Goal: Information Seeking & Learning: Learn about a topic

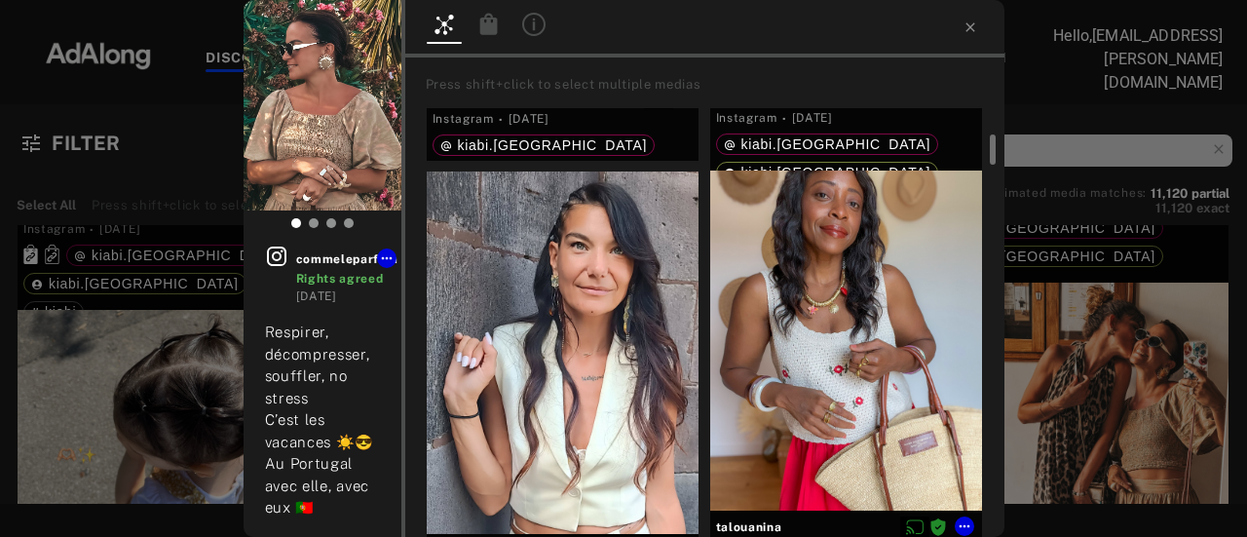
scroll to position [487, 0]
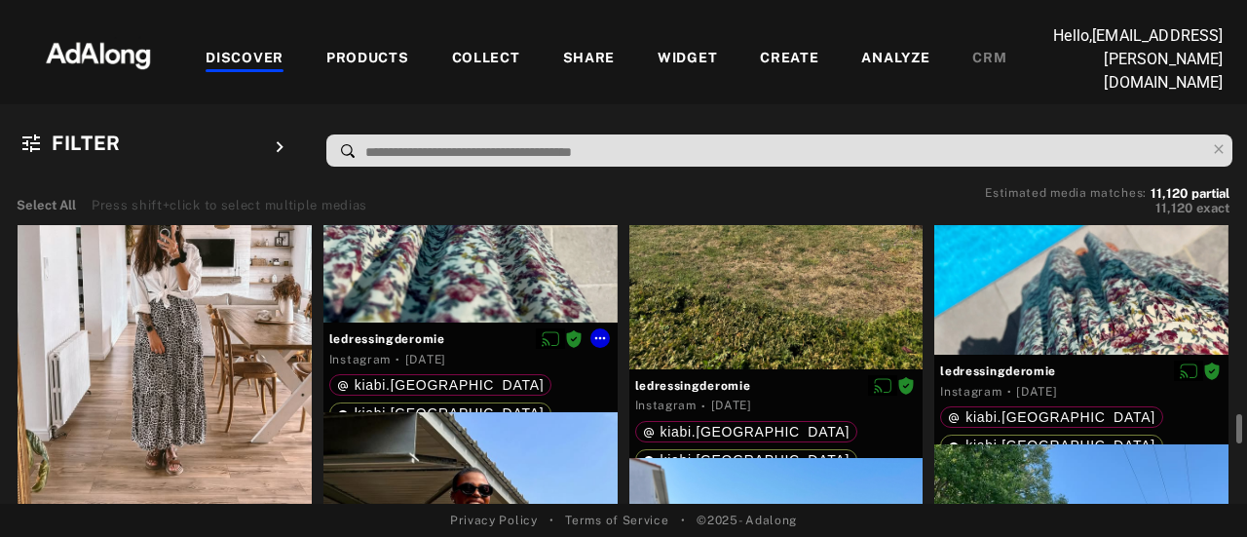
scroll to position [11146, 0]
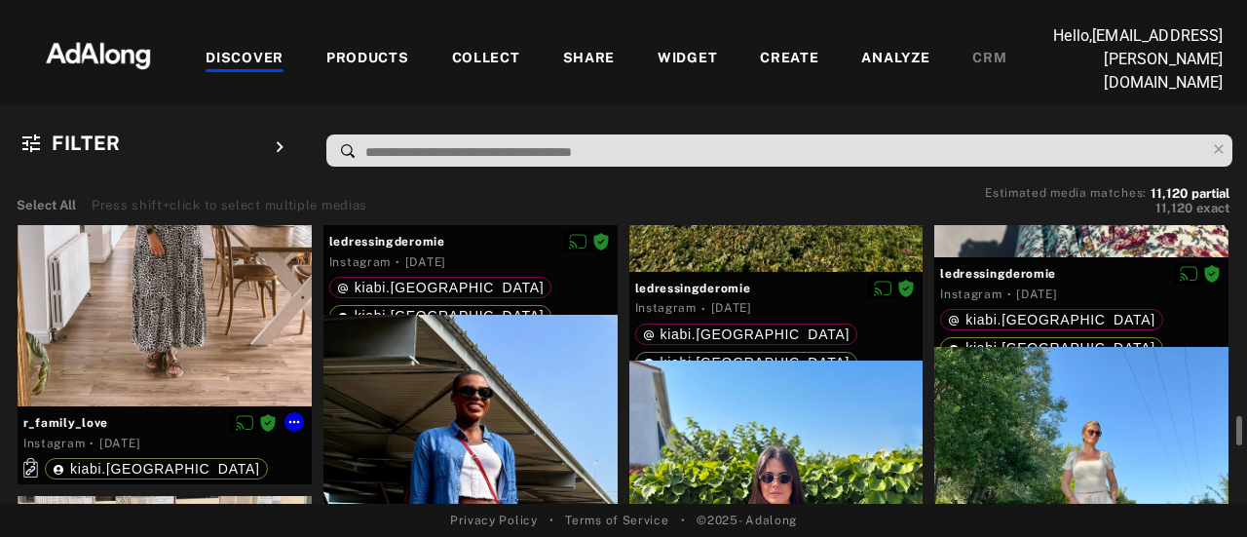
click at [107, 285] on div at bounding box center [165, 211] width 294 height 392
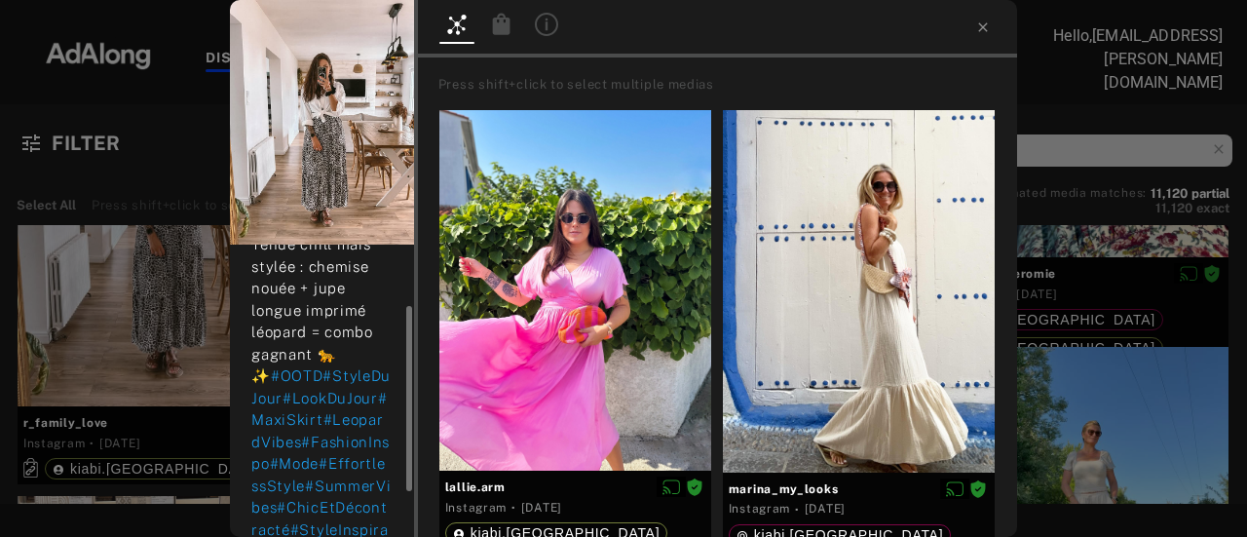
scroll to position [167, 0]
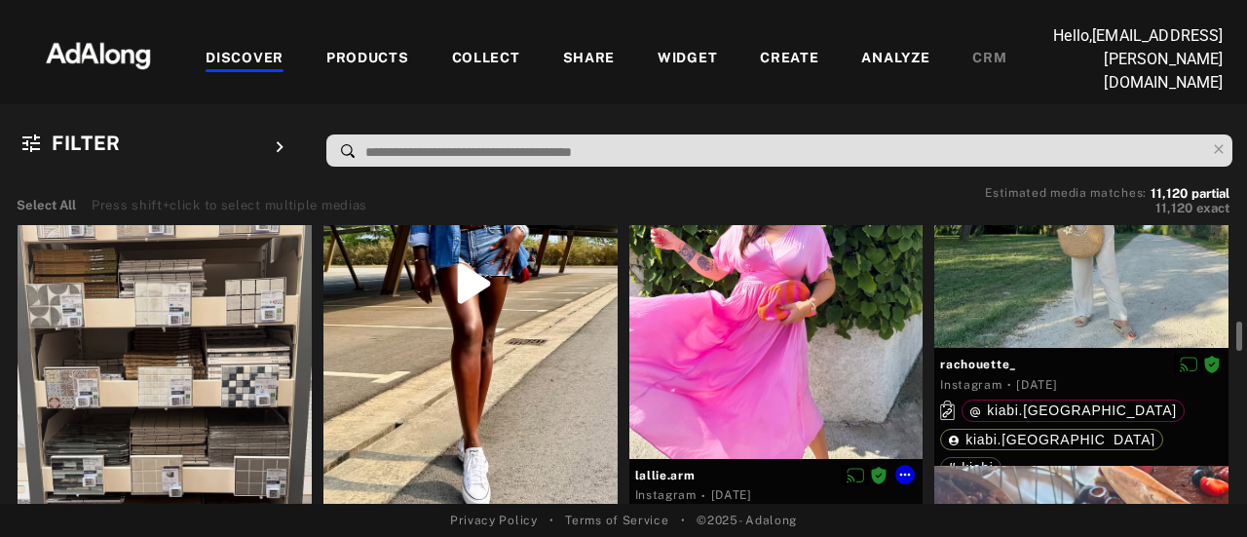
scroll to position [11341, 0]
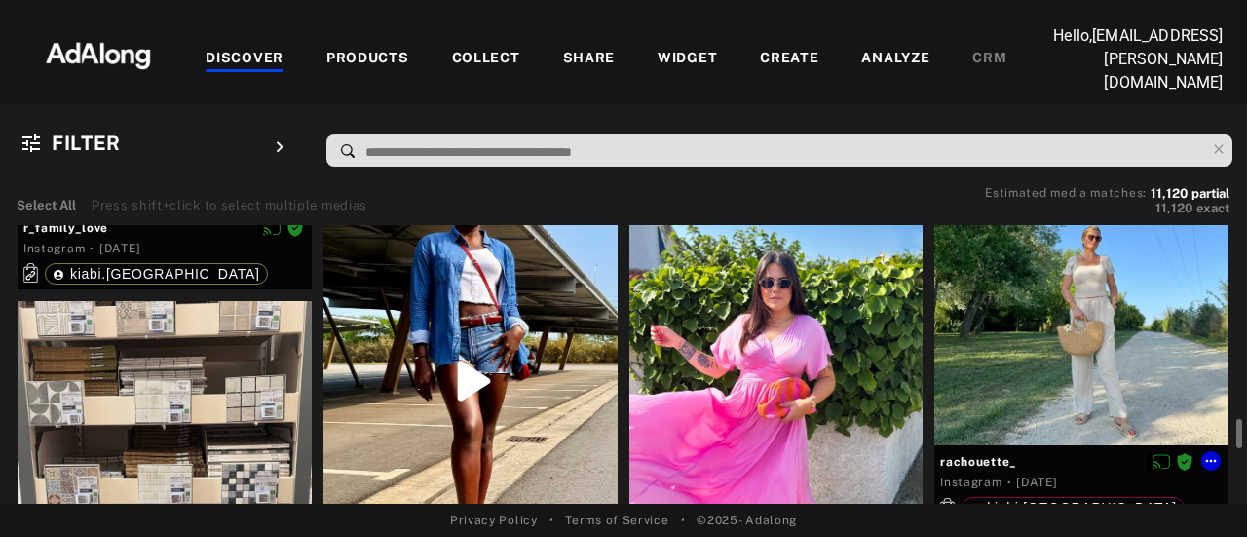
click at [1031, 331] on div at bounding box center [1081, 299] width 294 height 294
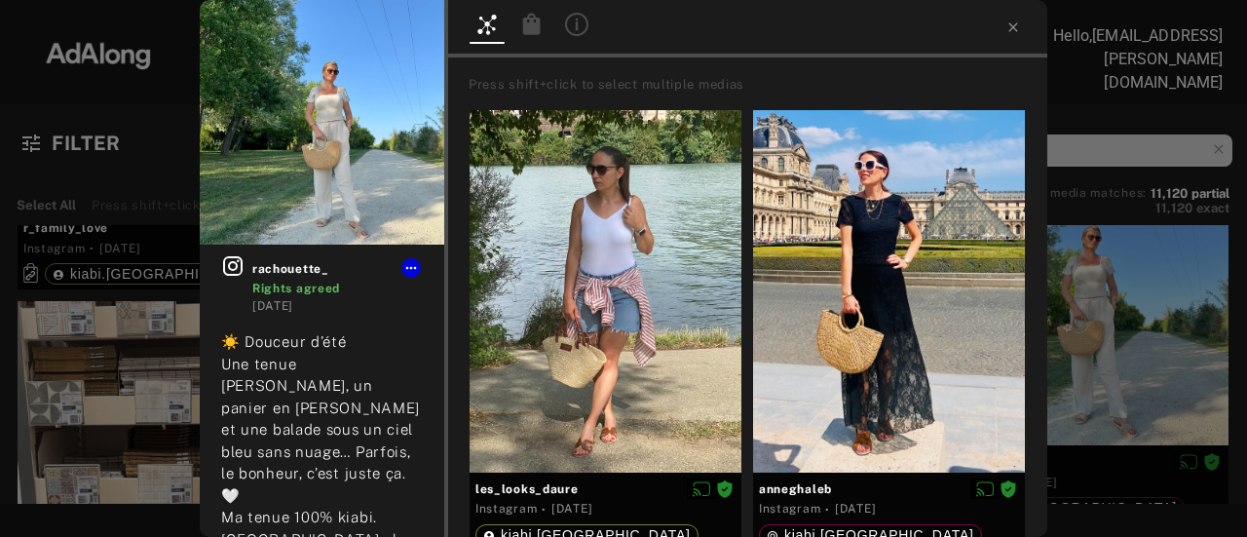
click at [321, 171] on img at bounding box center [322, 122] width 245 height 245
click at [224, 270] on icon at bounding box center [232, 265] width 19 height 19
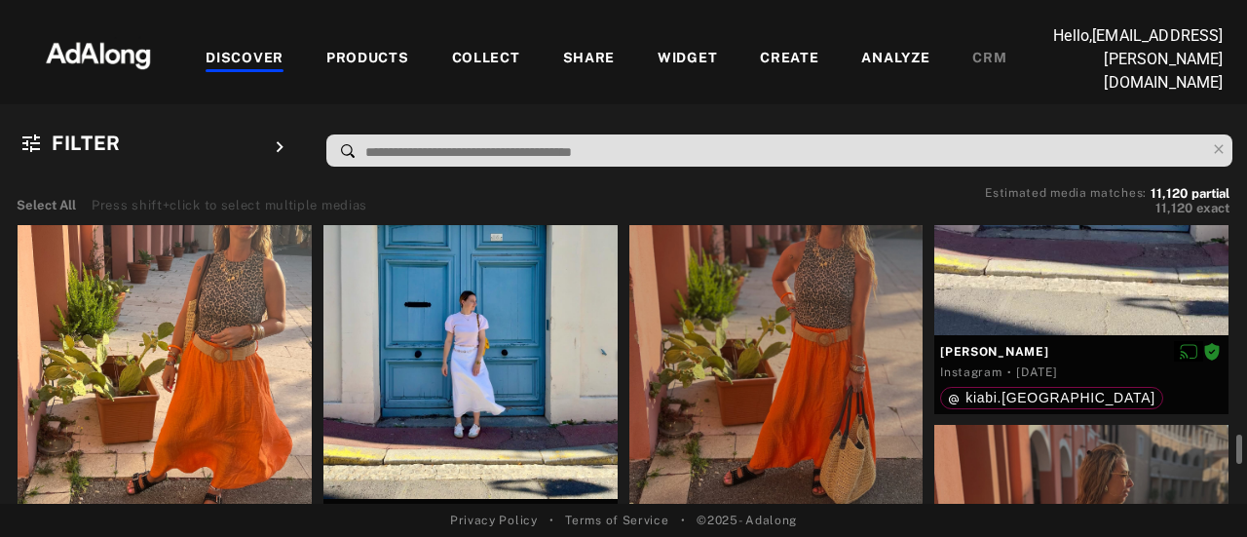
scroll to position [14751, 0]
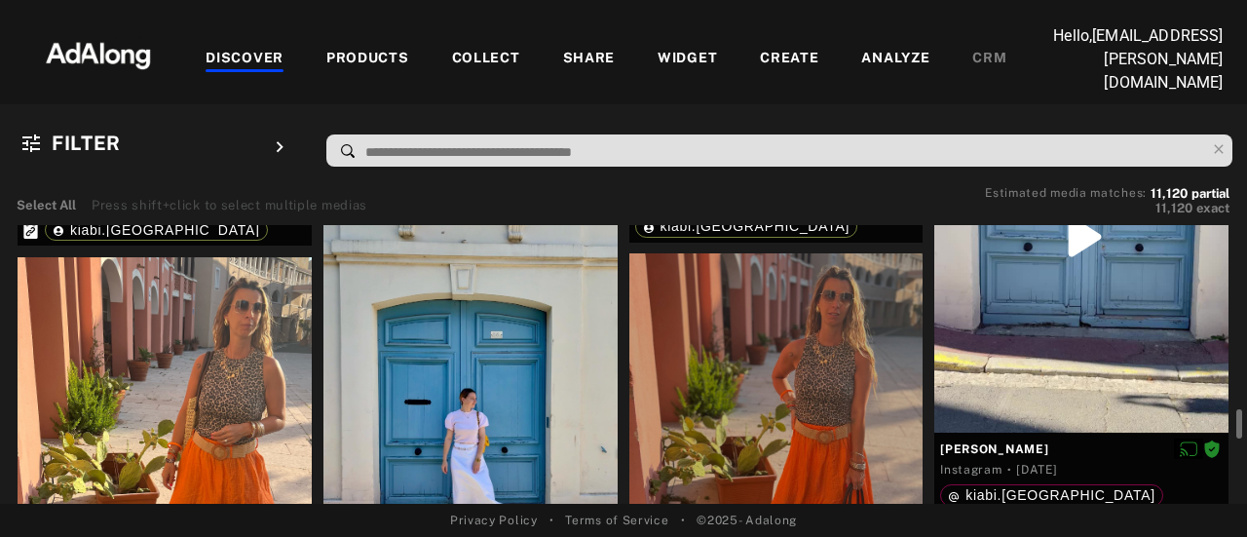
click at [209, 328] on div at bounding box center [165, 440] width 294 height 367
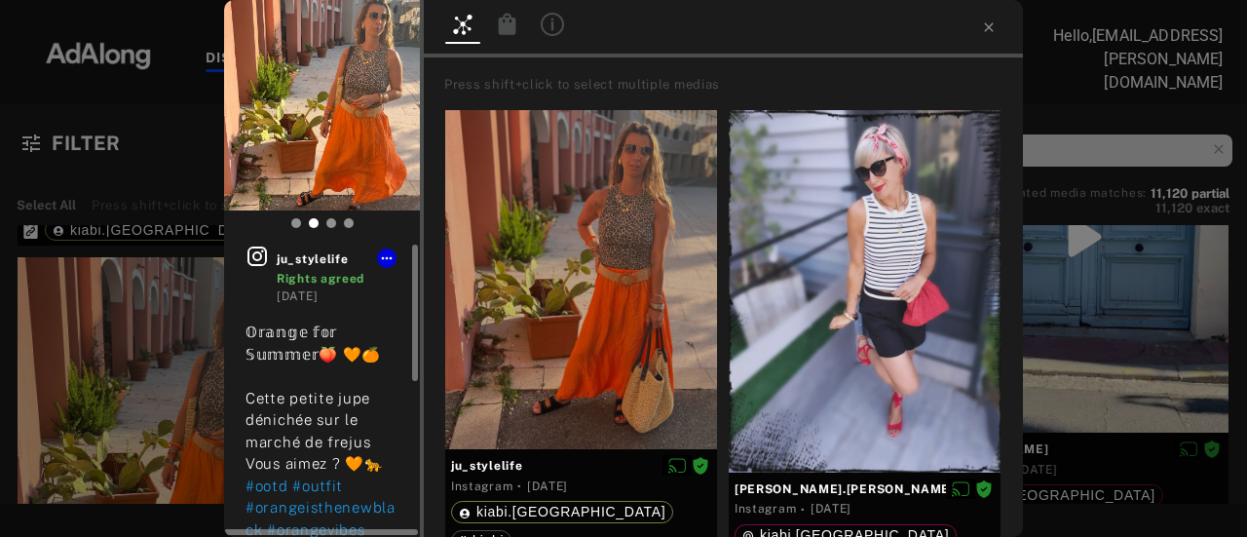
click at [259, 263] on icon at bounding box center [257, 256] width 23 height 23
drag, startPoint x: 606, startPoint y: 221, endPoint x: 382, endPoint y: 149, distance: 235.4
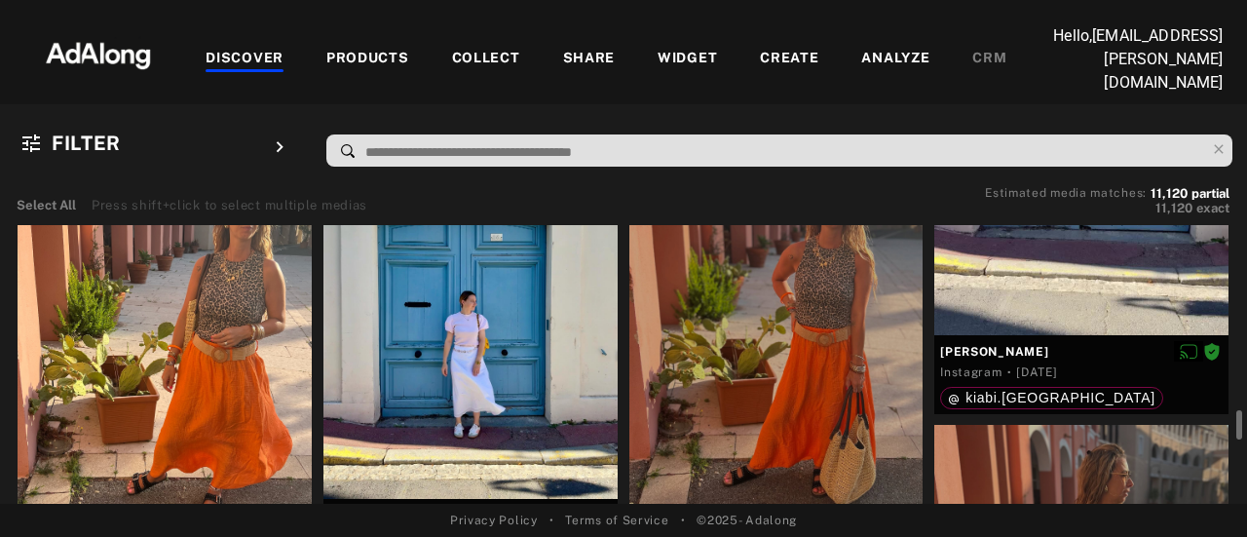
scroll to position [14946, 0]
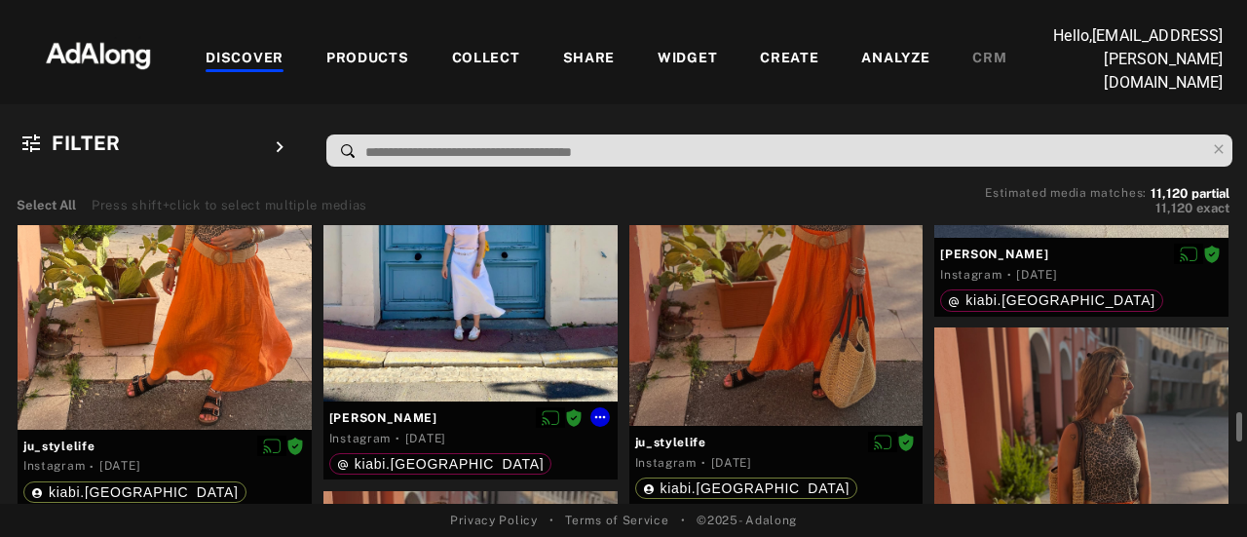
click at [459, 322] on div at bounding box center [470, 206] width 294 height 392
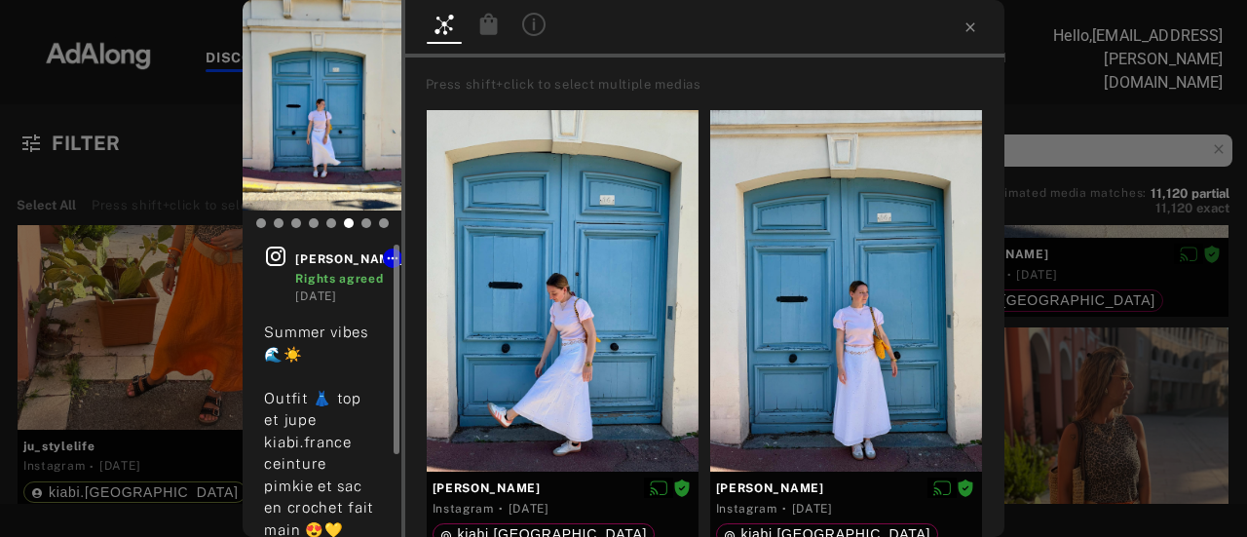
click at [280, 254] on icon at bounding box center [275, 256] width 19 height 19
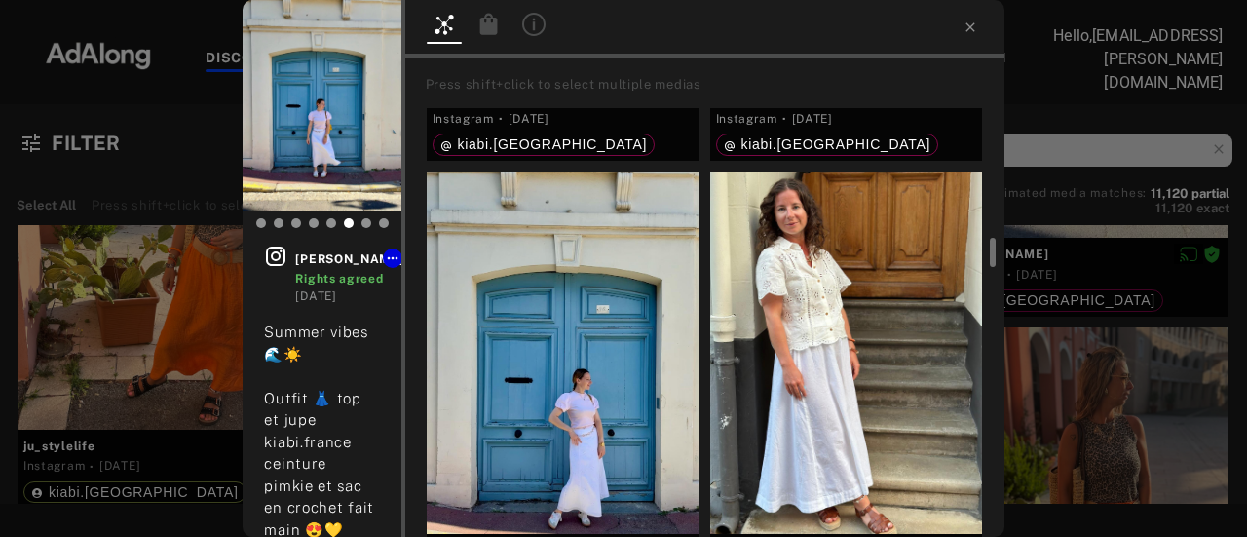
scroll to position [585, 0]
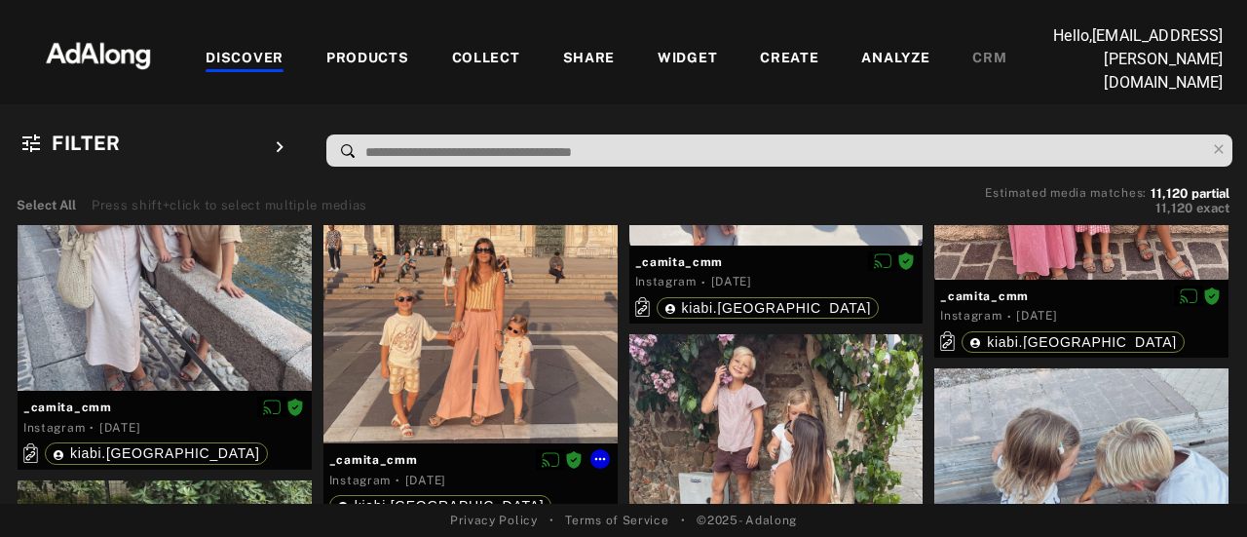
scroll to position [16213, 0]
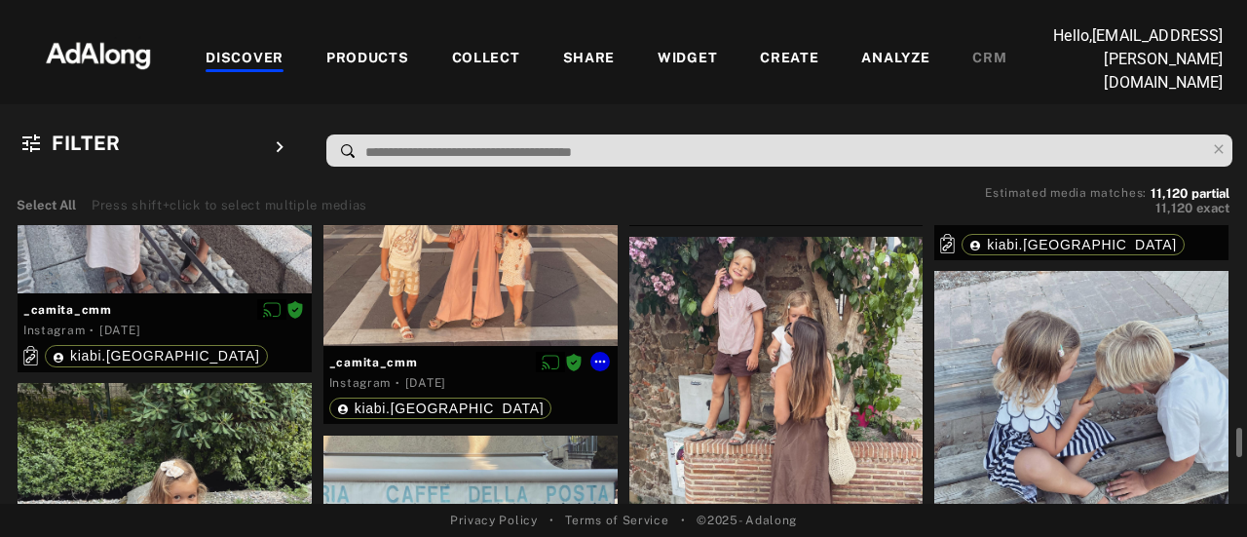
click at [485, 287] on div at bounding box center [470, 201] width 294 height 287
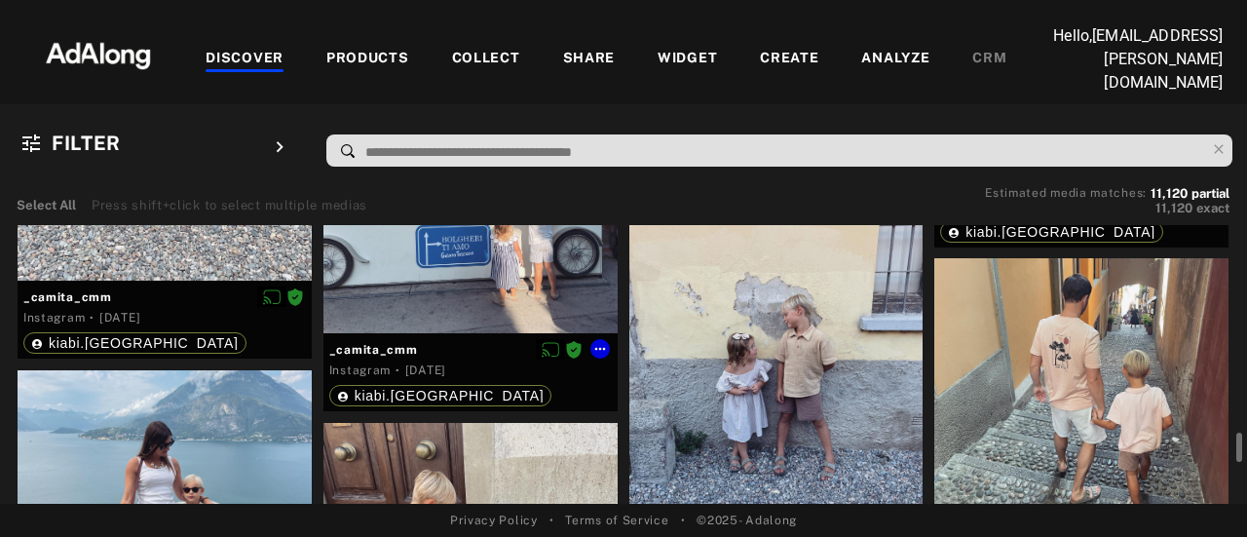
scroll to position [16700, 0]
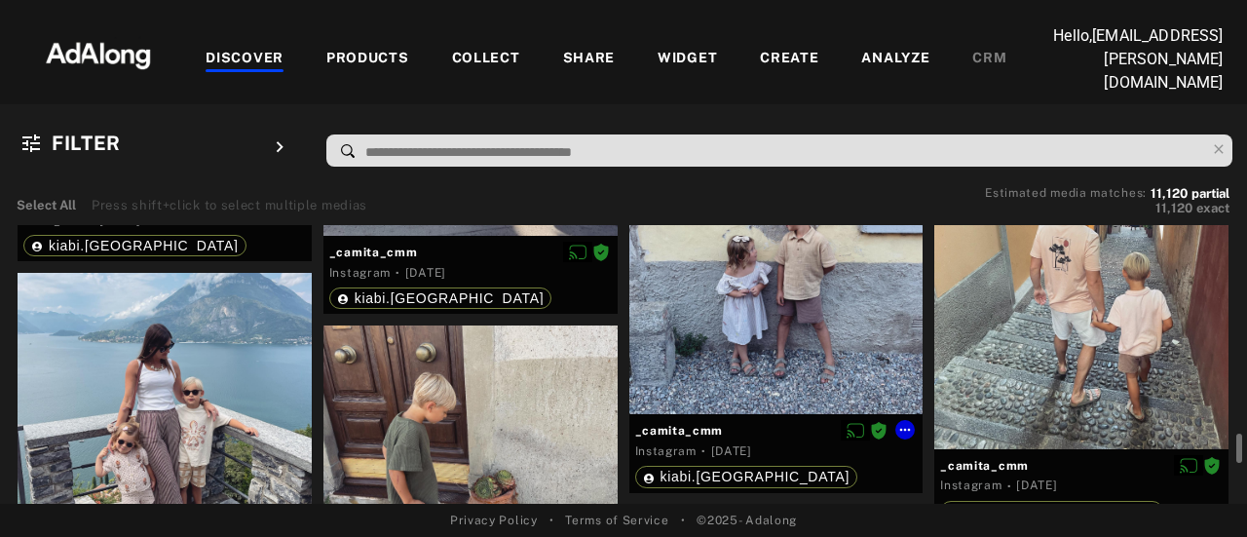
click at [780, 308] on div at bounding box center [776, 270] width 294 height 287
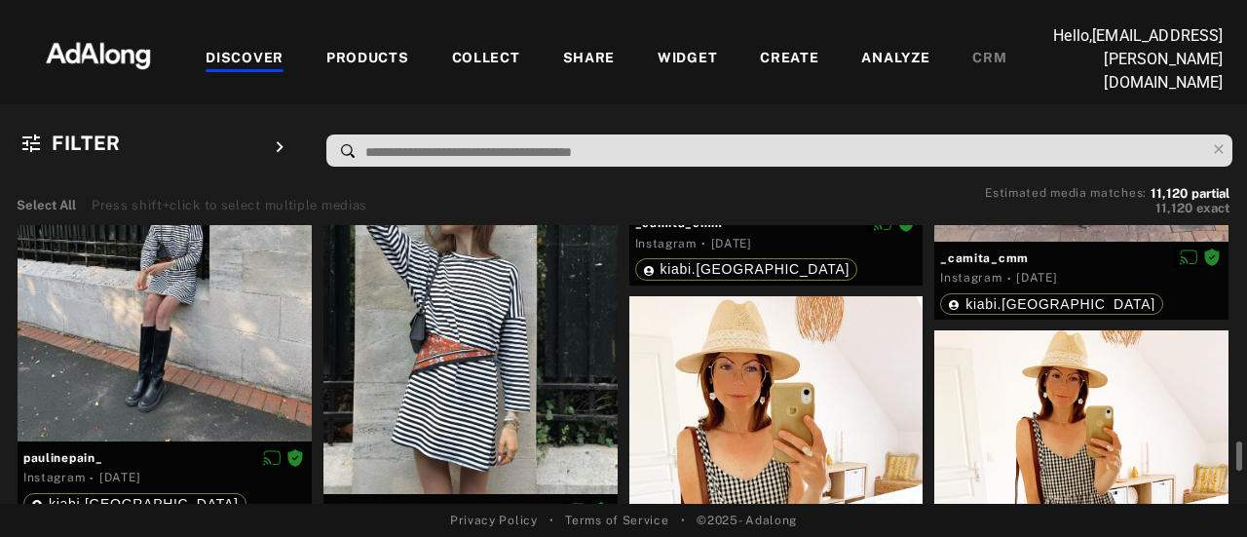
scroll to position [17382, 0]
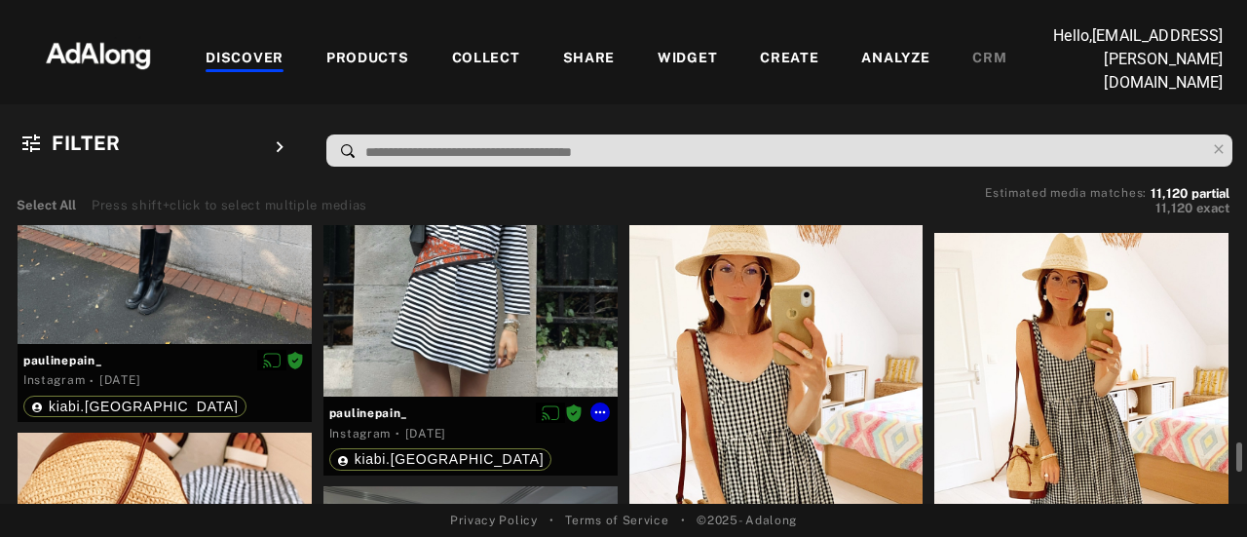
click at [505, 289] on div at bounding box center [470, 208] width 294 height 377
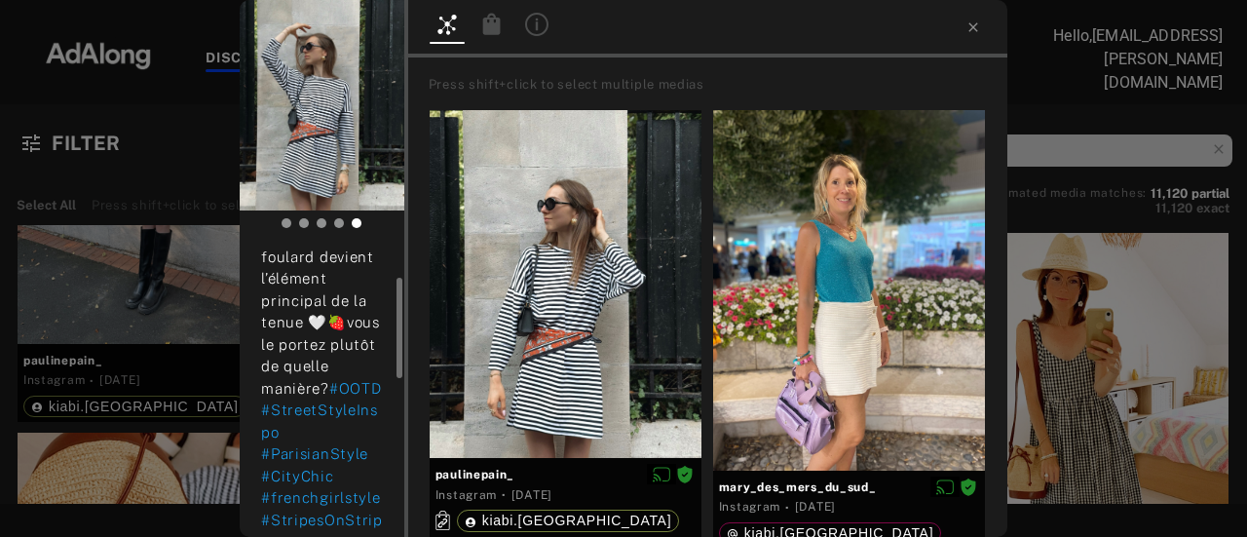
scroll to position [195, 0]
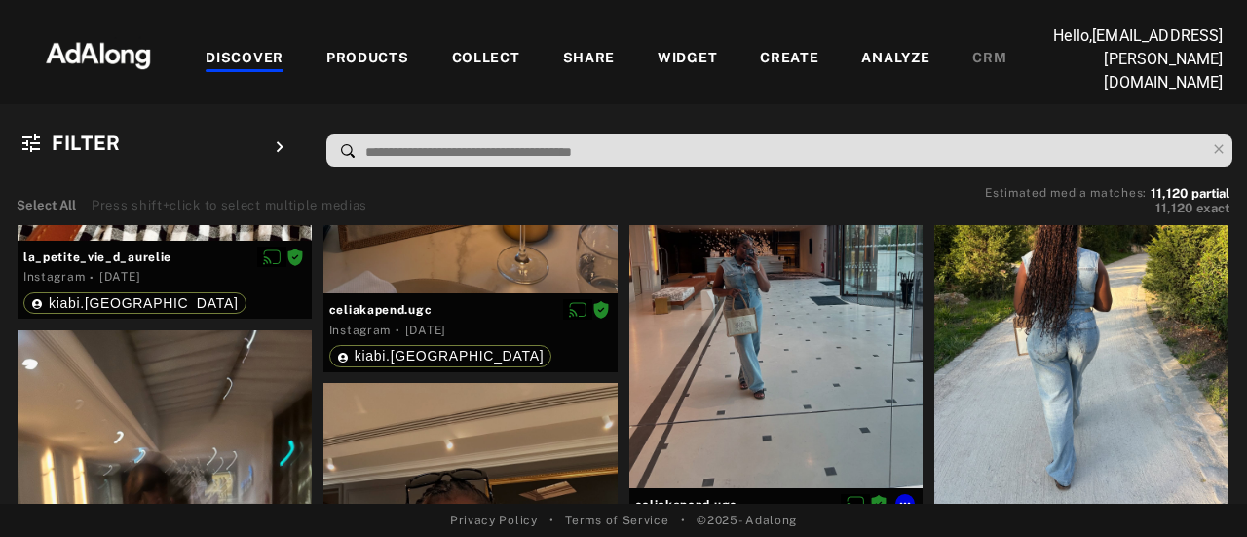
scroll to position [18064, 0]
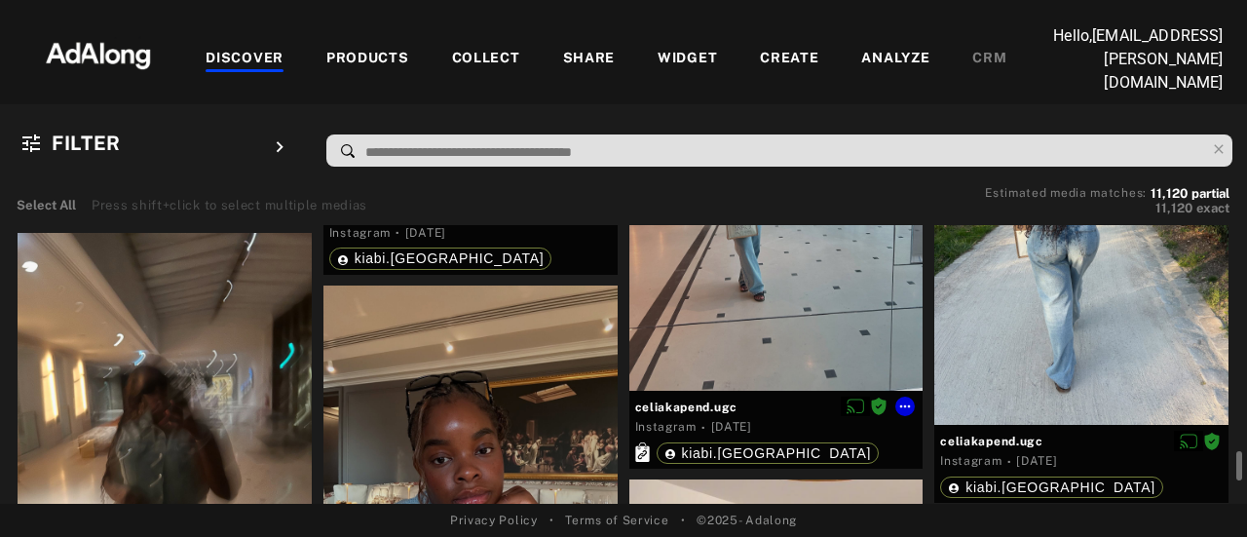
click at [731, 349] on div at bounding box center [776, 194] width 294 height 392
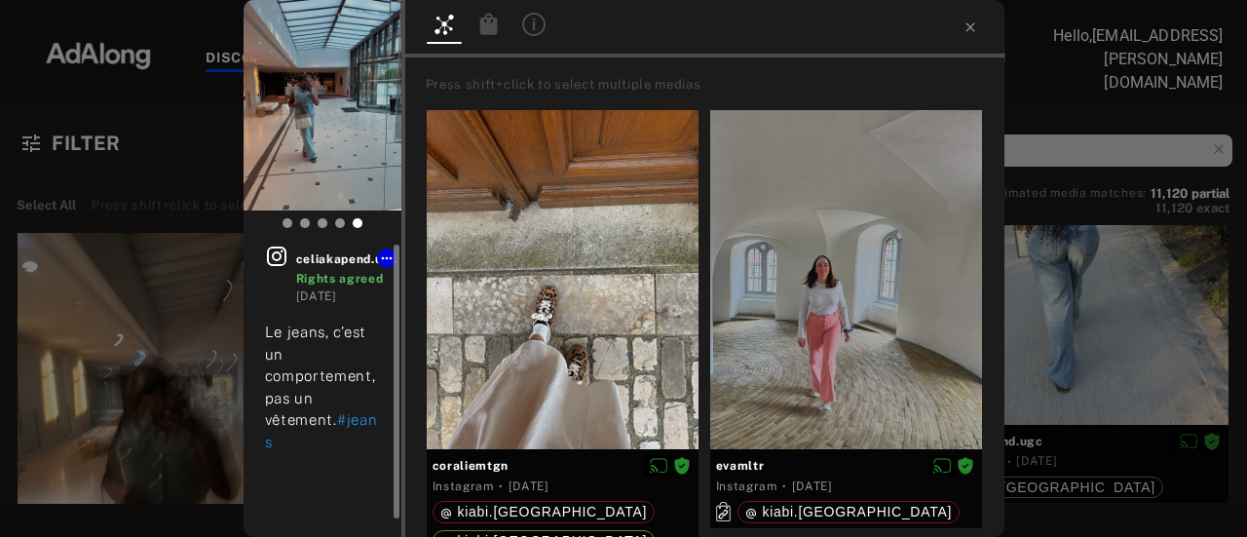
click at [281, 250] on icon at bounding box center [276, 256] width 23 height 23
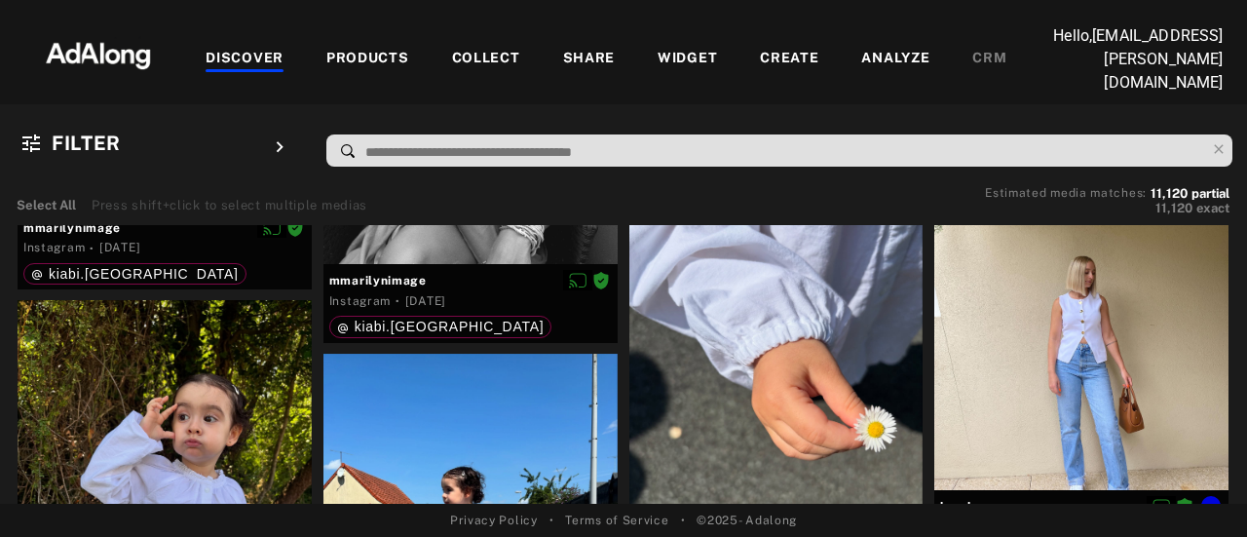
scroll to position [20500, 0]
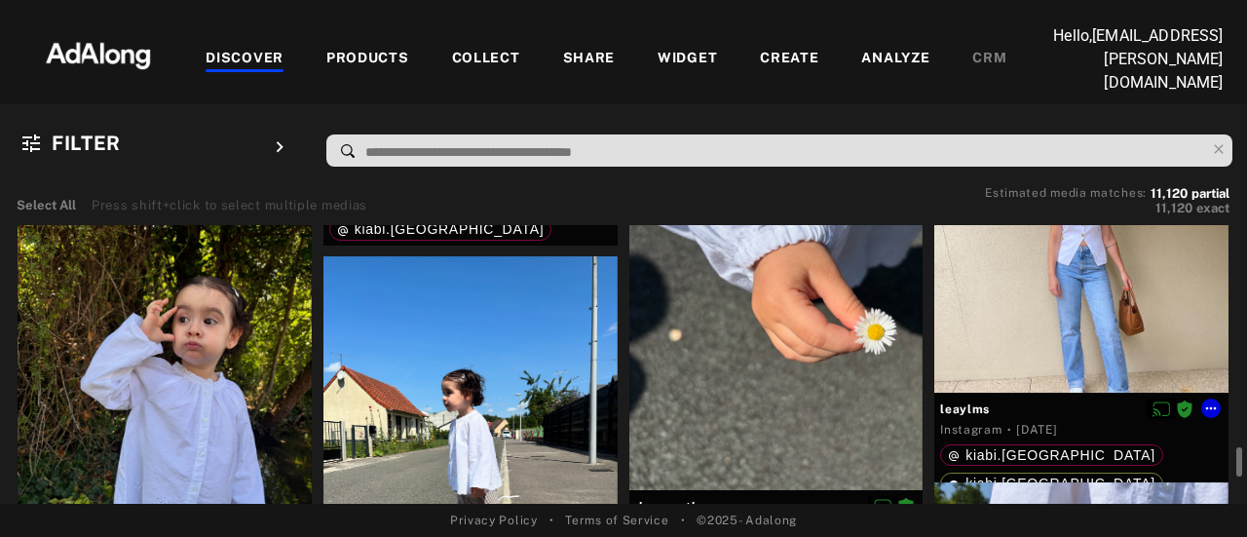
click at [1061, 319] on div at bounding box center [1081, 198] width 294 height 390
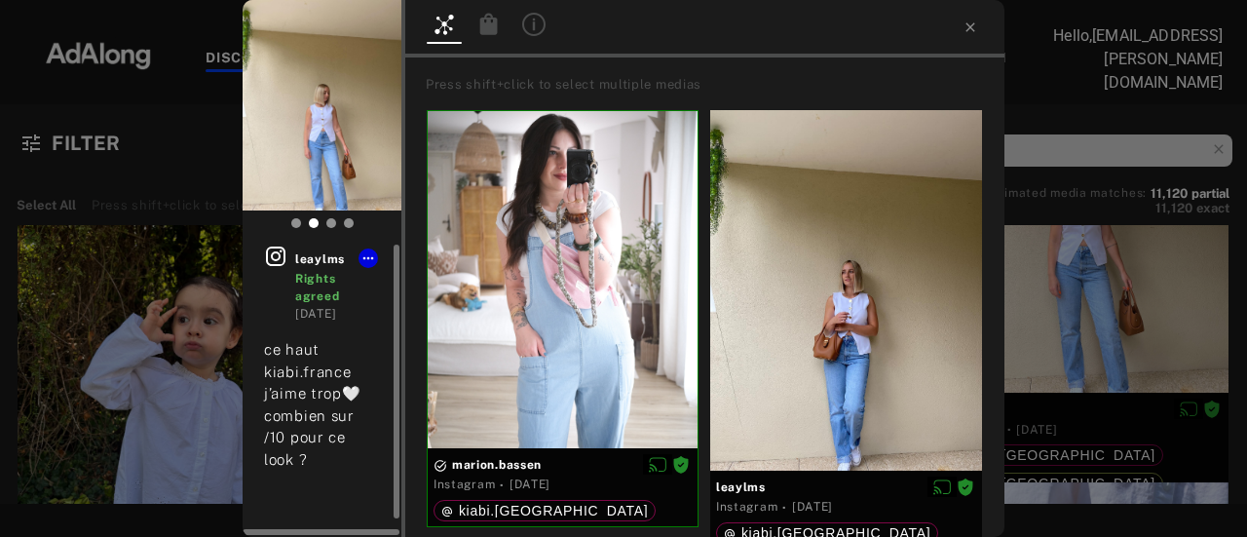
click at [284, 257] on icon at bounding box center [275, 256] width 19 height 19
click at [689, 27] on div at bounding box center [623, 17] width 1247 height 34
click at [294, 260] on link at bounding box center [279, 284] width 31 height 78
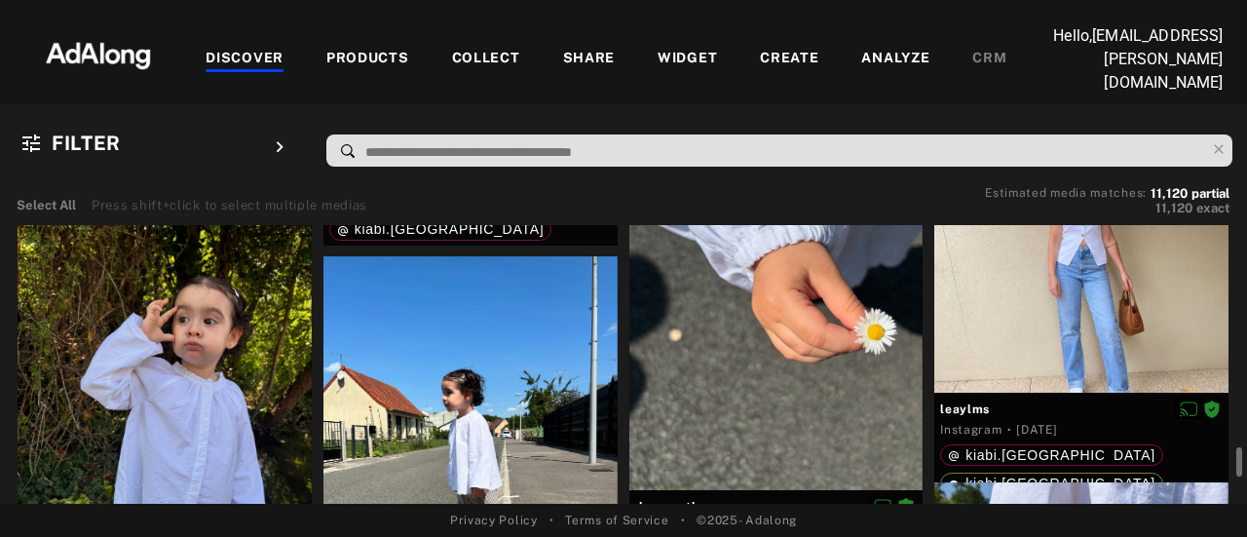
scroll to position [20597, 0]
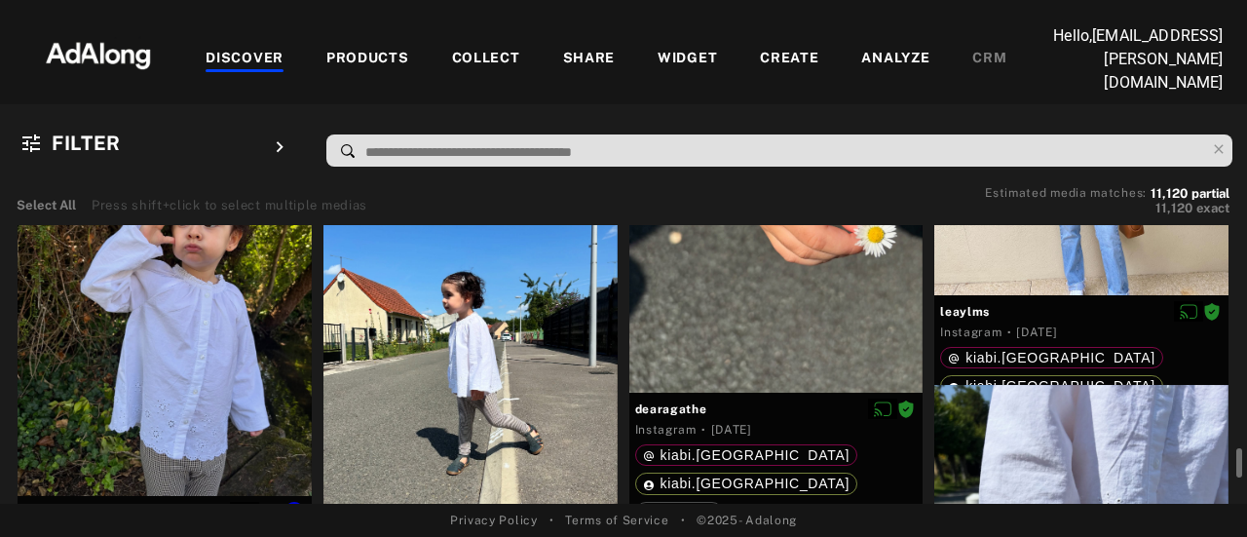
click at [218, 336] on div at bounding box center [165, 300] width 294 height 391
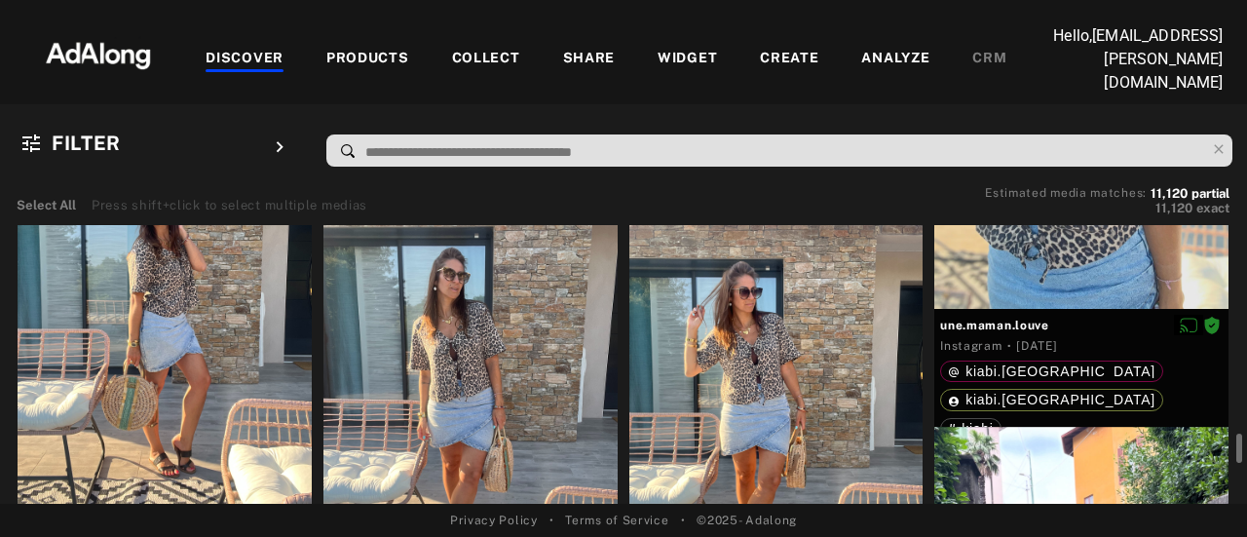
scroll to position [24104, 0]
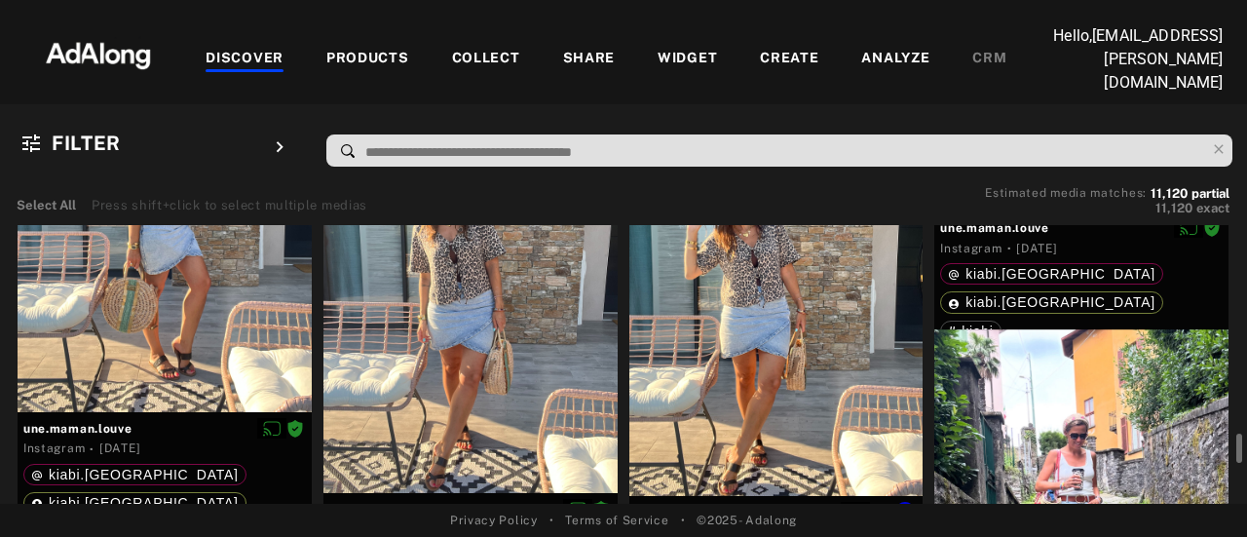
click at [746, 309] on div at bounding box center [776, 299] width 294 height 392
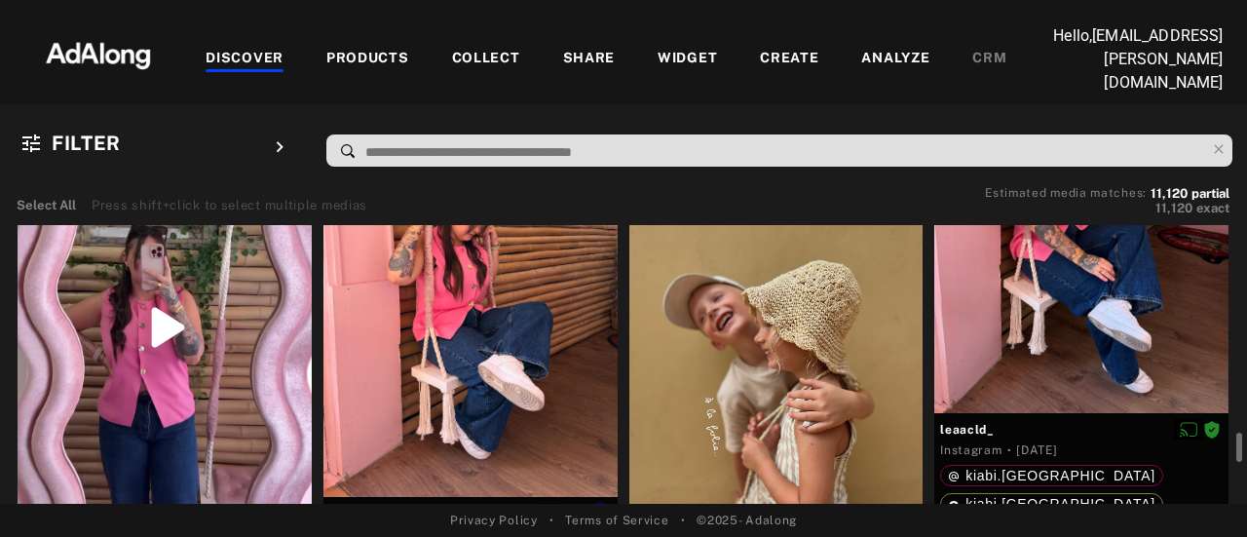
scroll to position [28781, 0]
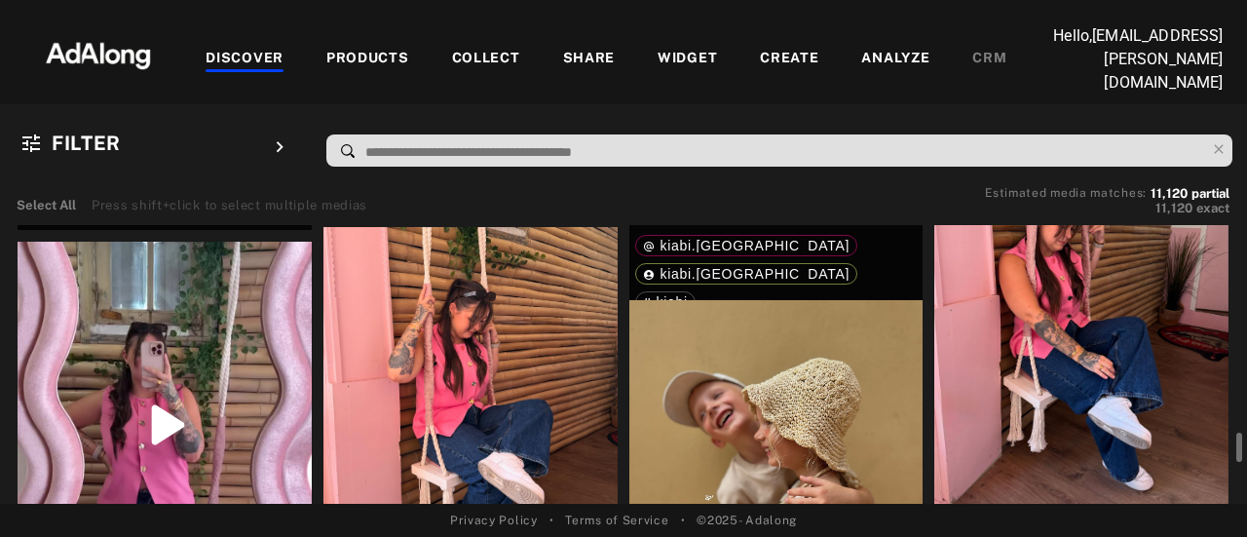
click at [1083, 272] on div at bounding box center [1081, 326] width 294 height 367
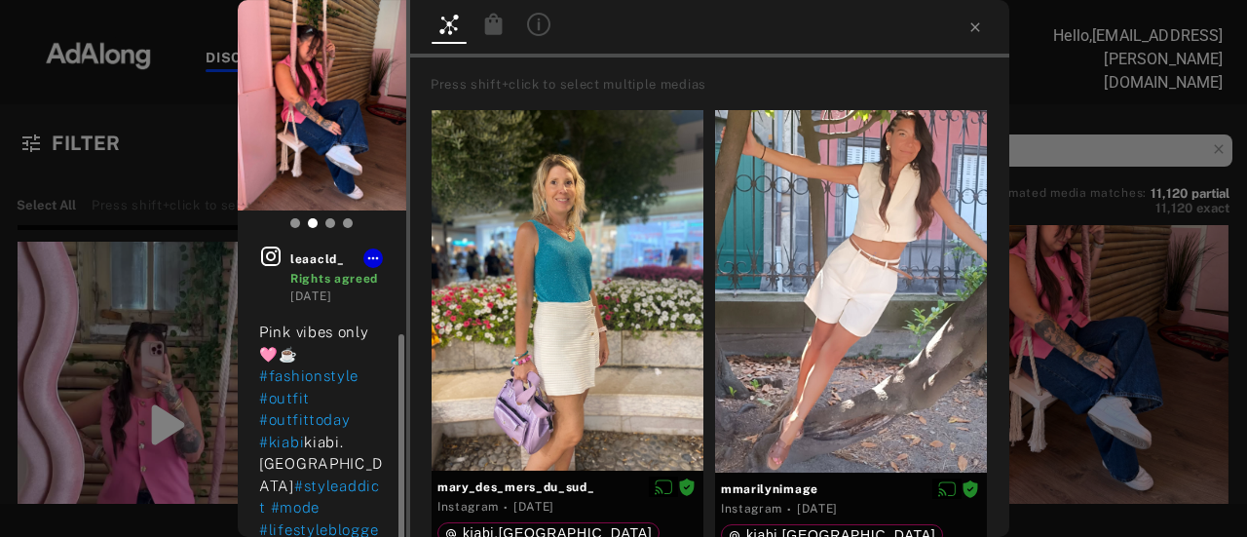
scroll to position [48, 0]
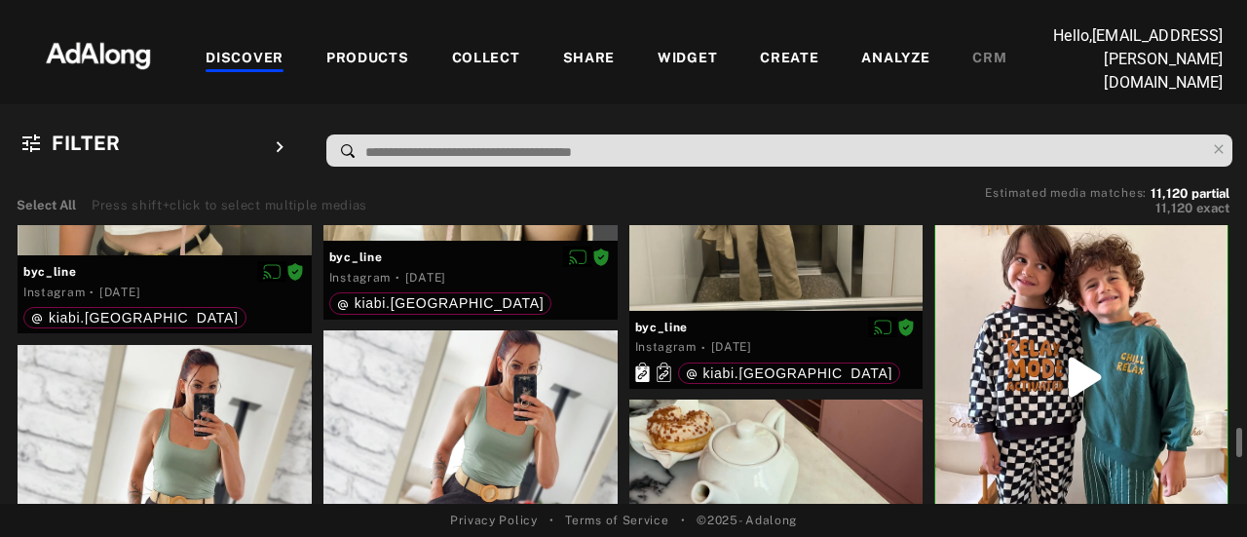
scroll to position [28294, 0]
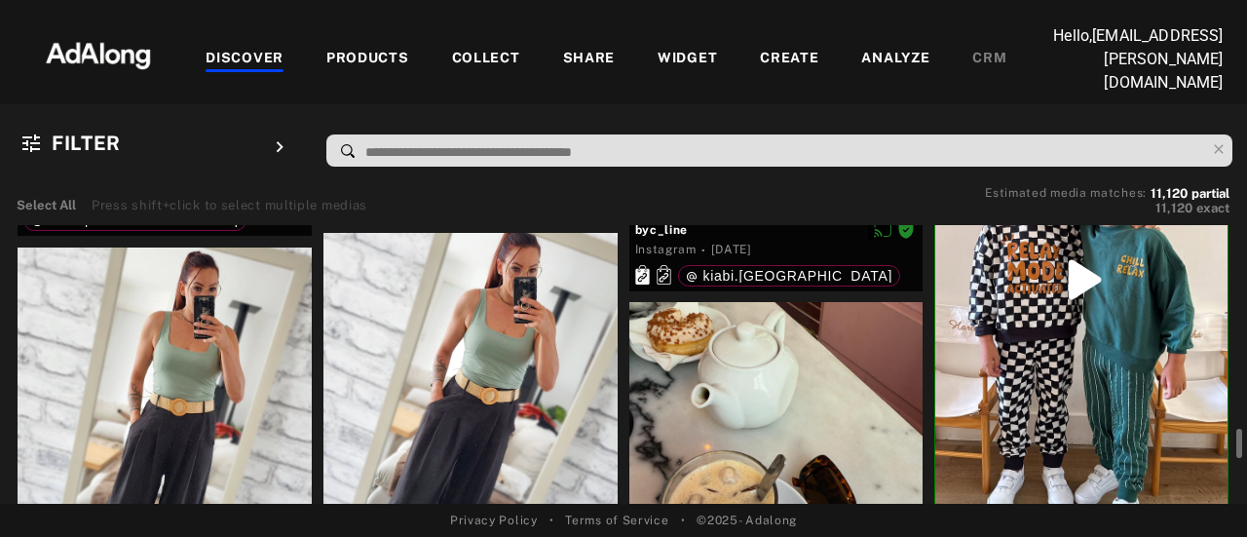
click at [1051, 384] on div at bounding box center [1081, 279] width 292 height 519
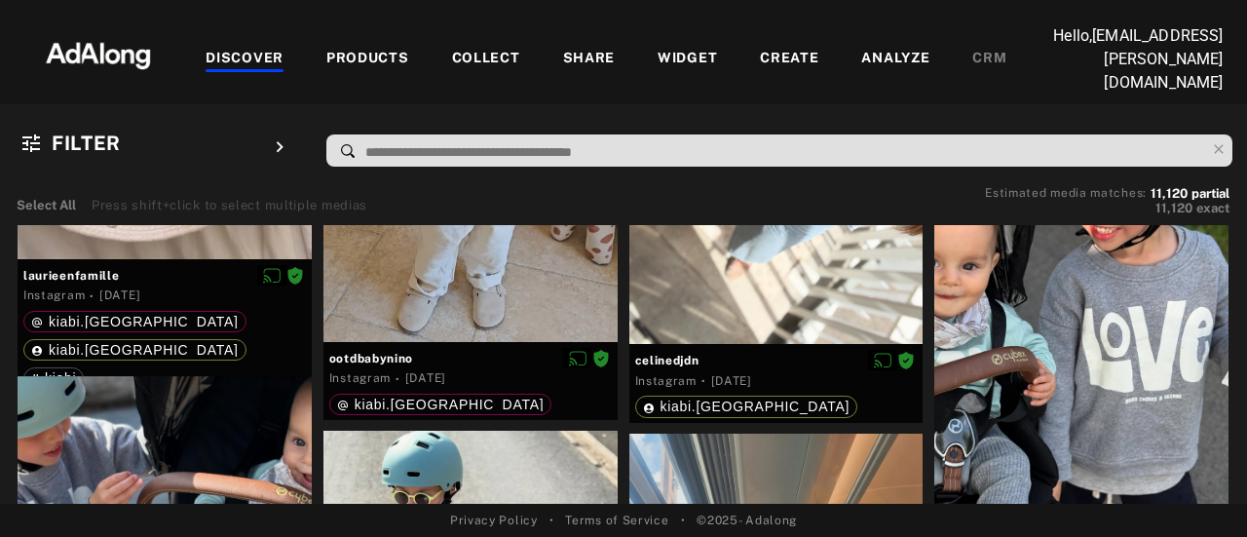
scroll to position [25956, 0]
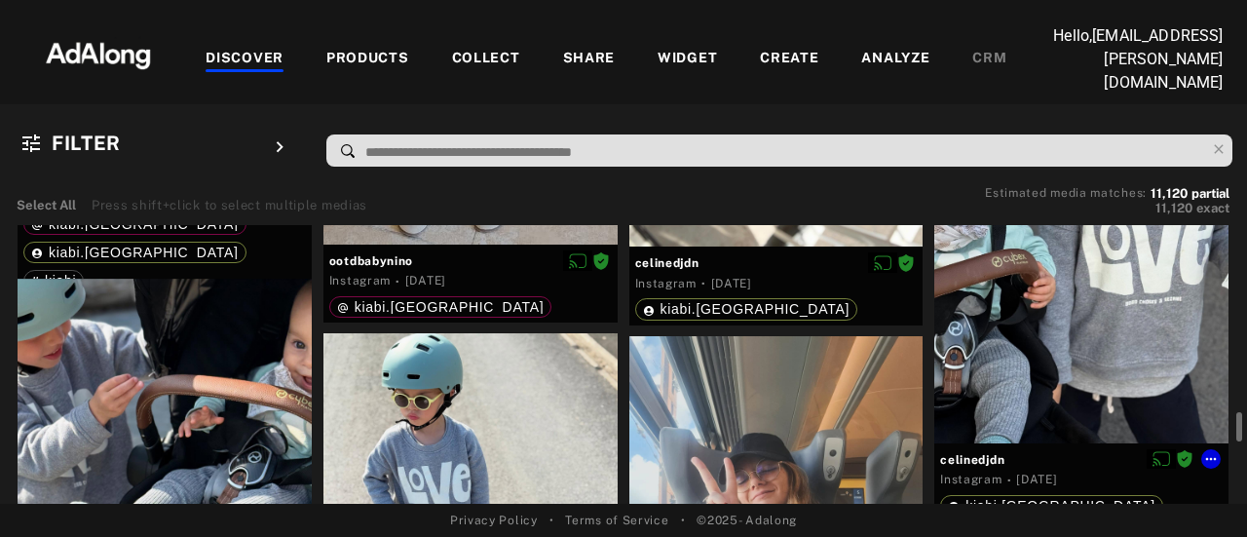
click at [1127, 410] on div at bounding box center [1081, 247] width 294 height 392
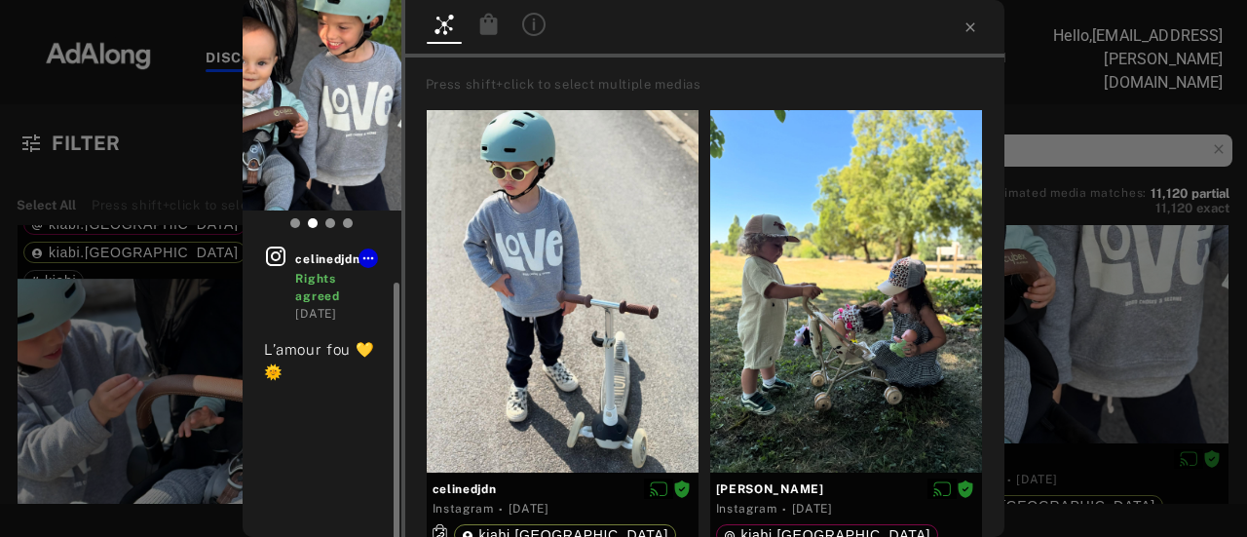
scroll to position [19, 0]
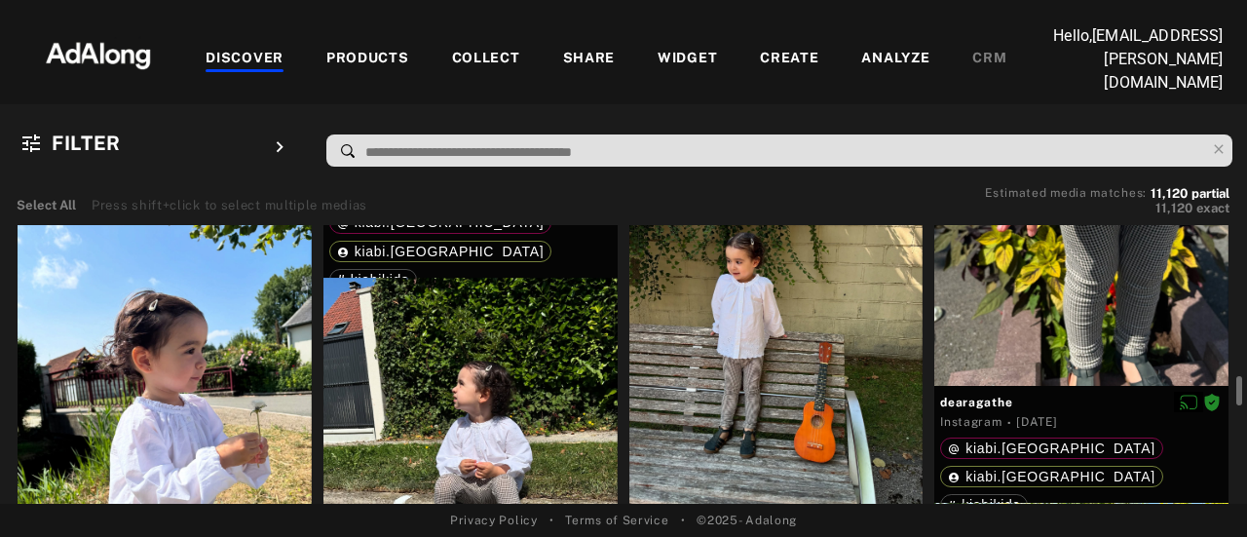
scroll to position [20889, 0]
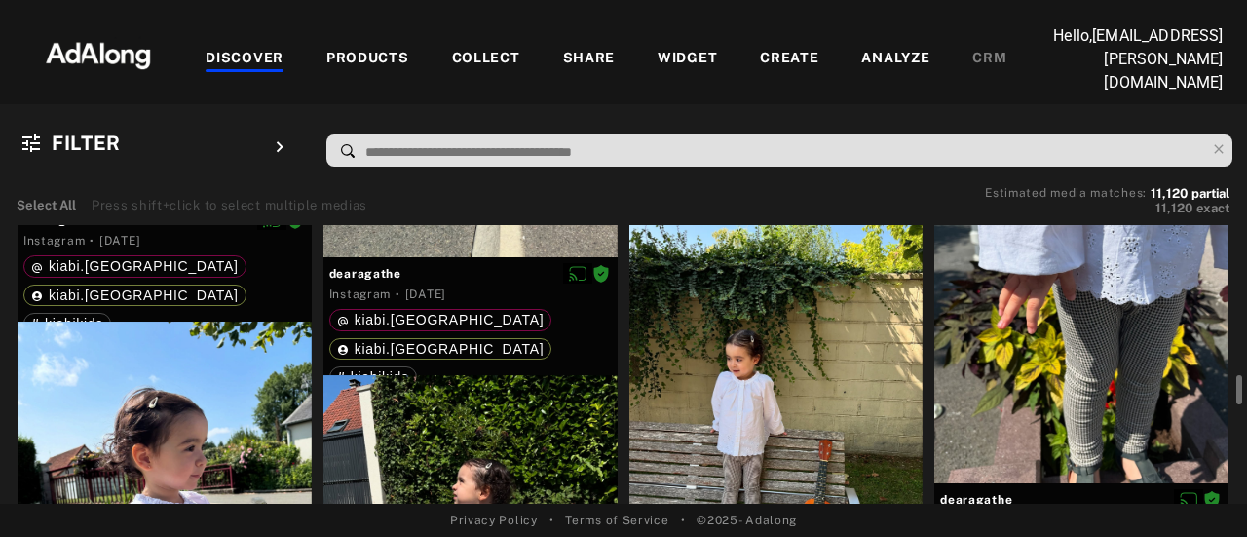
click at [742, 357] on div at bounding box center [776, 412] width 294 height 391
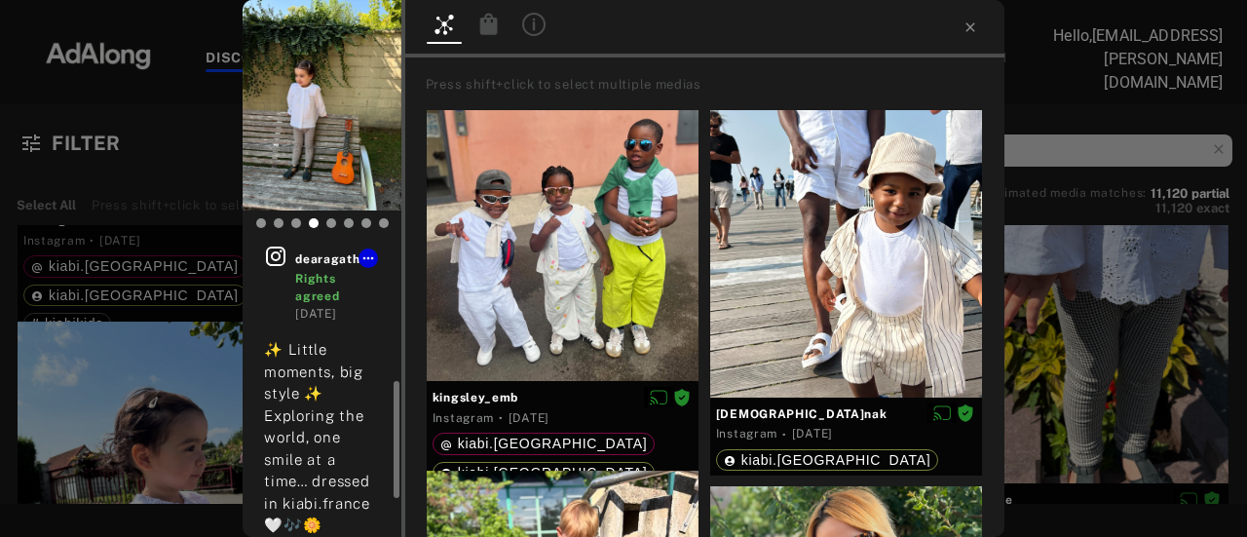
scroll to position [97, 0]
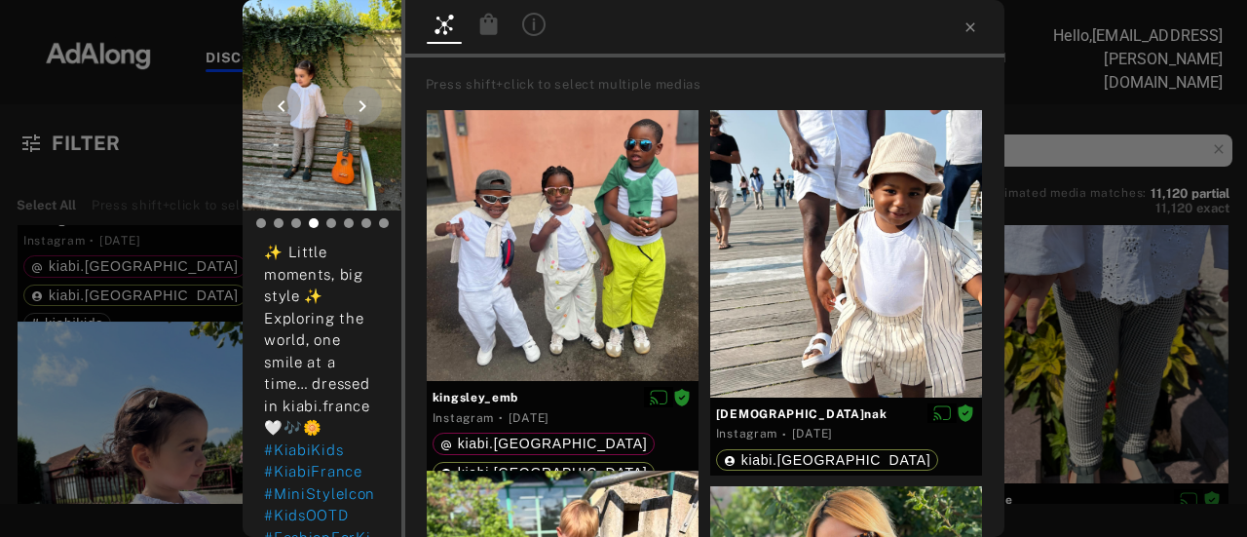
click at [286, 138] on img at bounding box center [322, 105] width 159 height 210
click at [302, 213] on div at bounding box center [322, 227] width 159 height 34
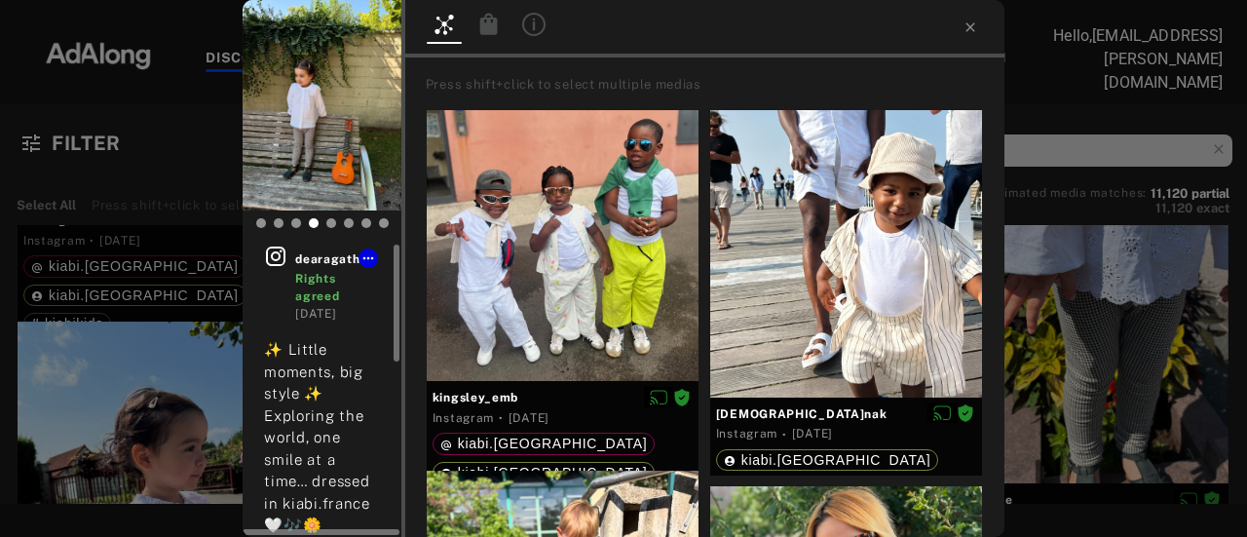
click at [279, 260] on icon at bounding box center [275, 256] width 23 height 23
click at [764, 414] on span "[DEMOGRAPHIC_DATA]nak" at bounding box center [846, 414] width 260 height 18
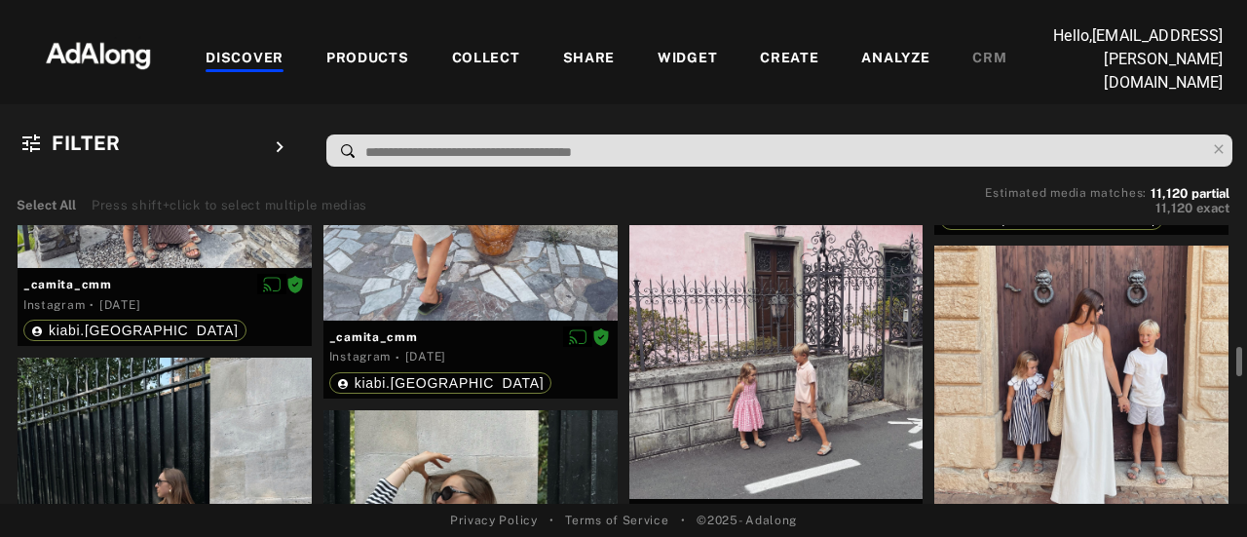
scroll to position [17089, 0]
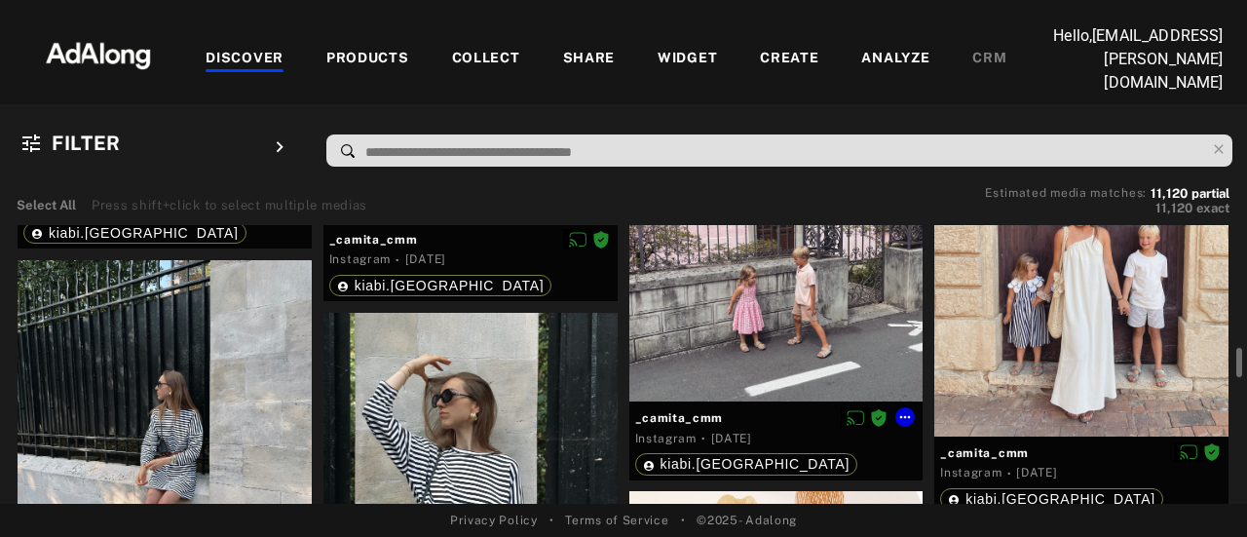
click at [772, 321] on div at bounding box center [776, 257] width 294 height 287
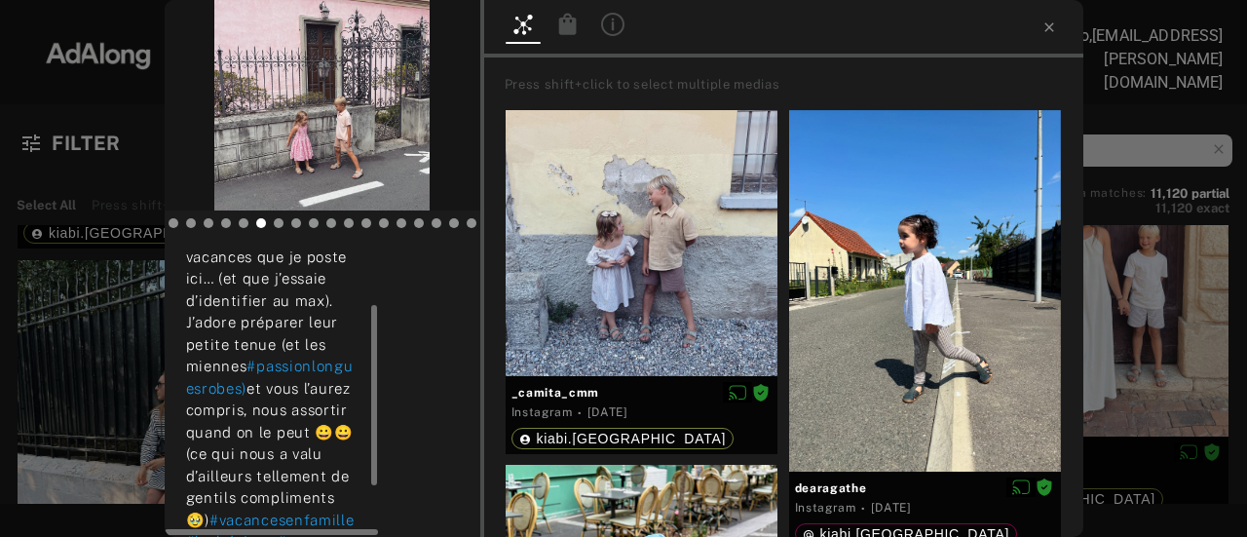
scroll to position [179, 0]
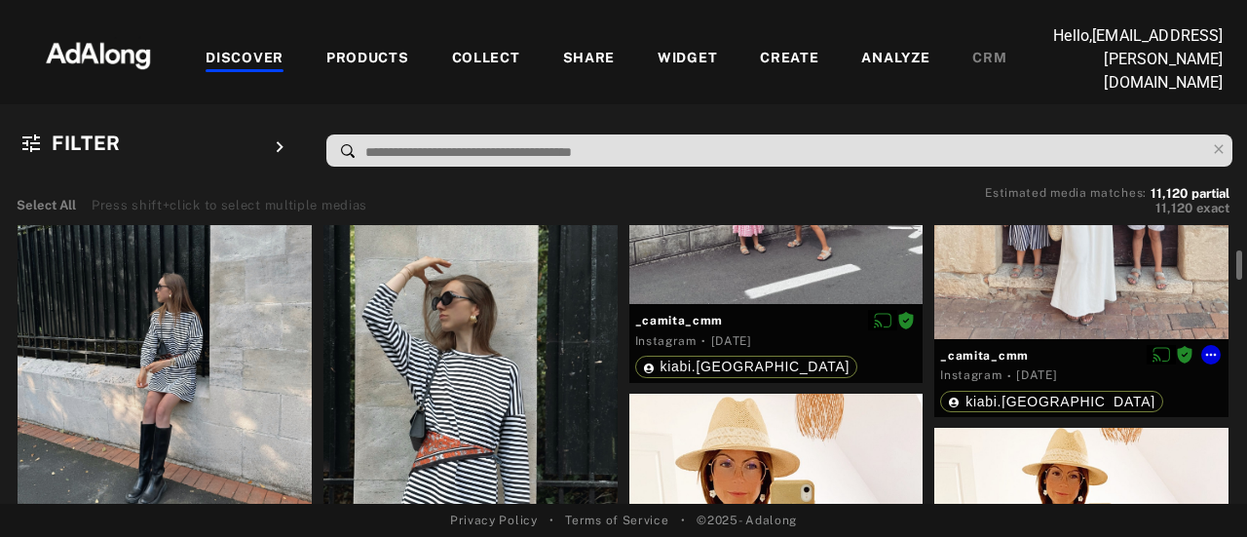
scroll to position [17089, 0]
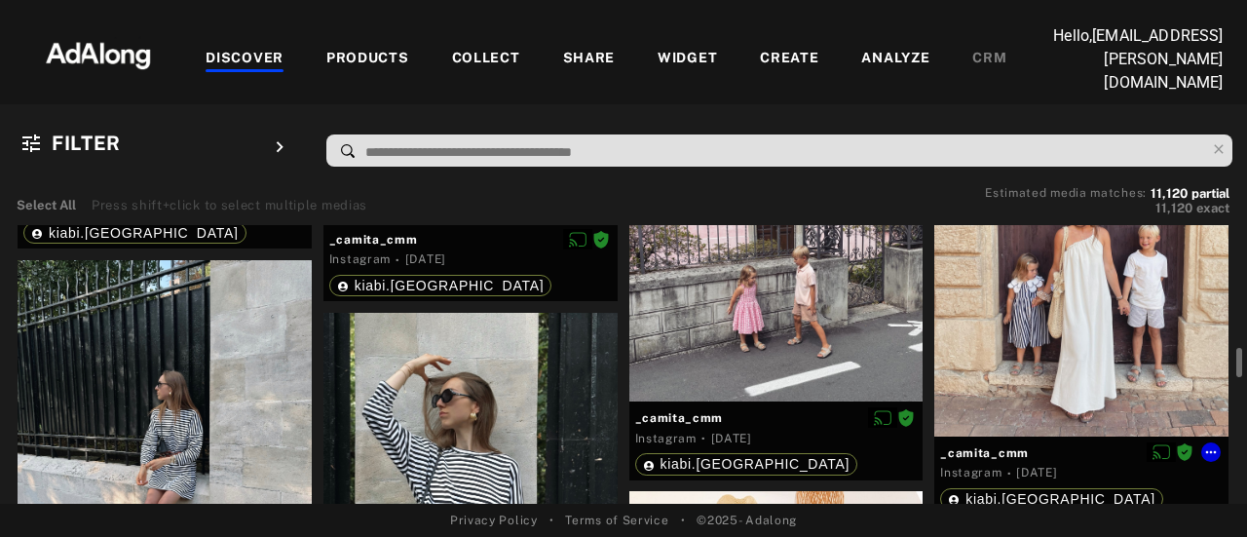
click at [1091, 317] on div at bounding box center [1081, 291] width 294 height 287
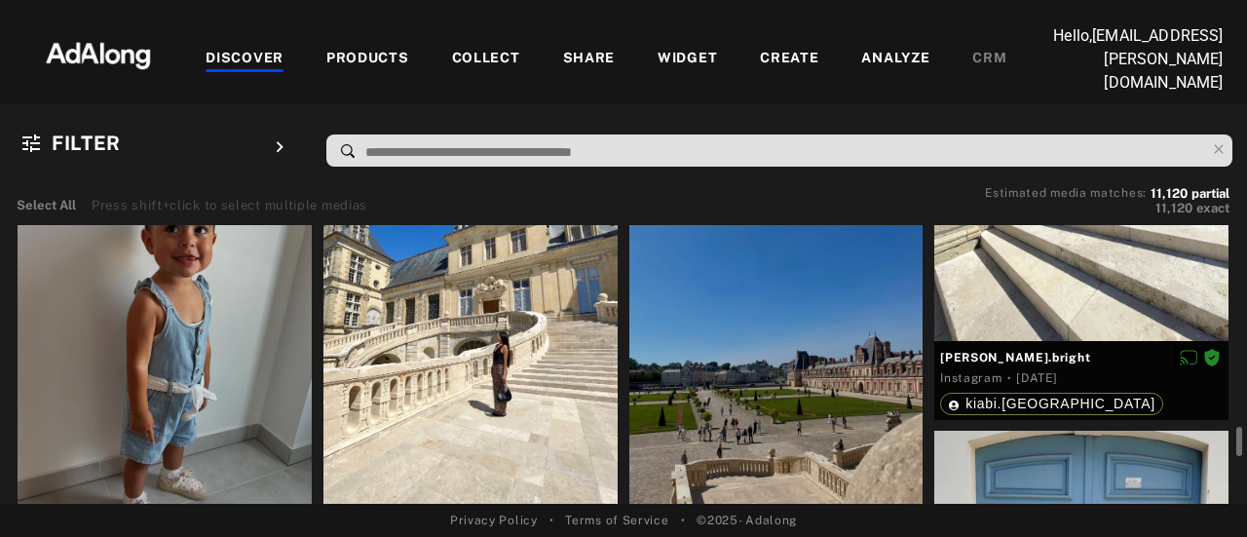
scroll to position [14459, 0]
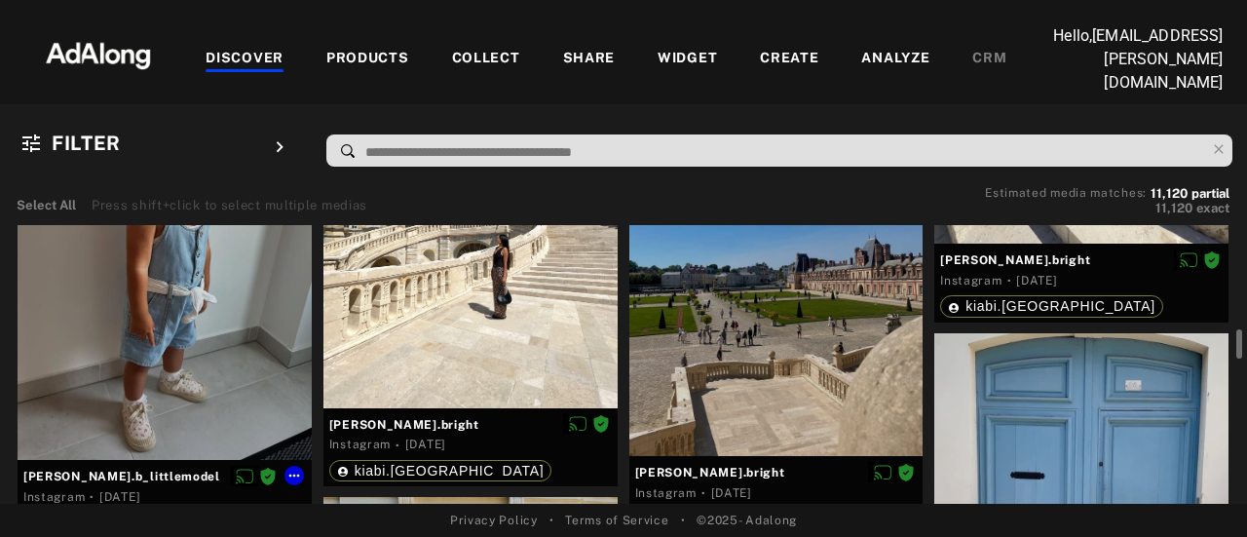
click at [140, 313] on div at bounding box center [165, 264] width 294 height 391
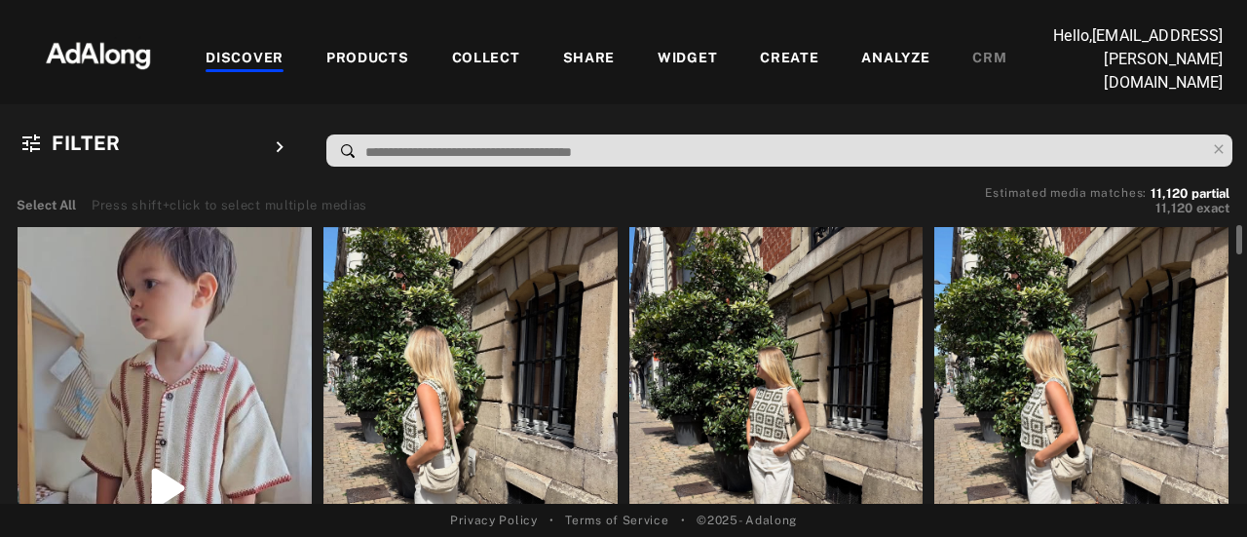
click at [78, 260] on div at bounding box center [165, 488] width 294 height 522
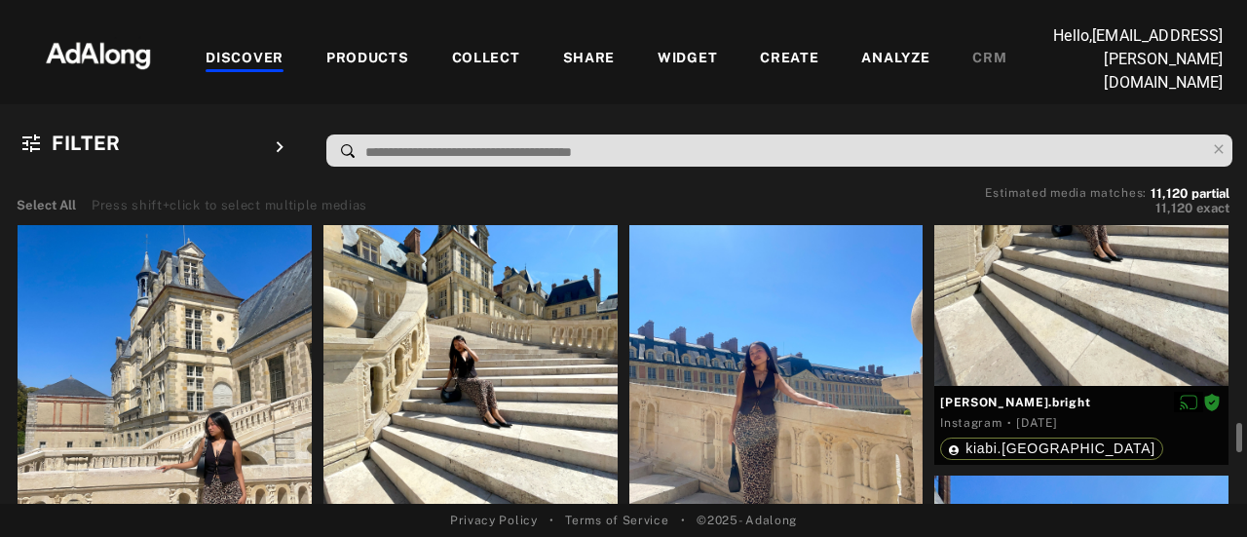
scroll to position [13933, 0]
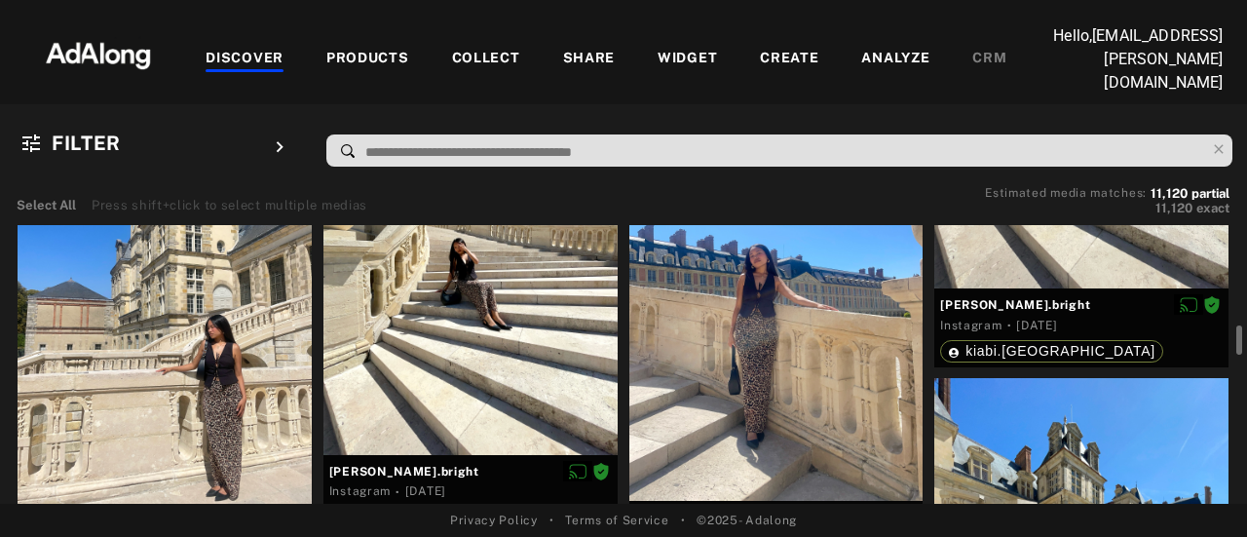
click at [735, 351] on div at bounding box center [776, 305] width 294 height 392
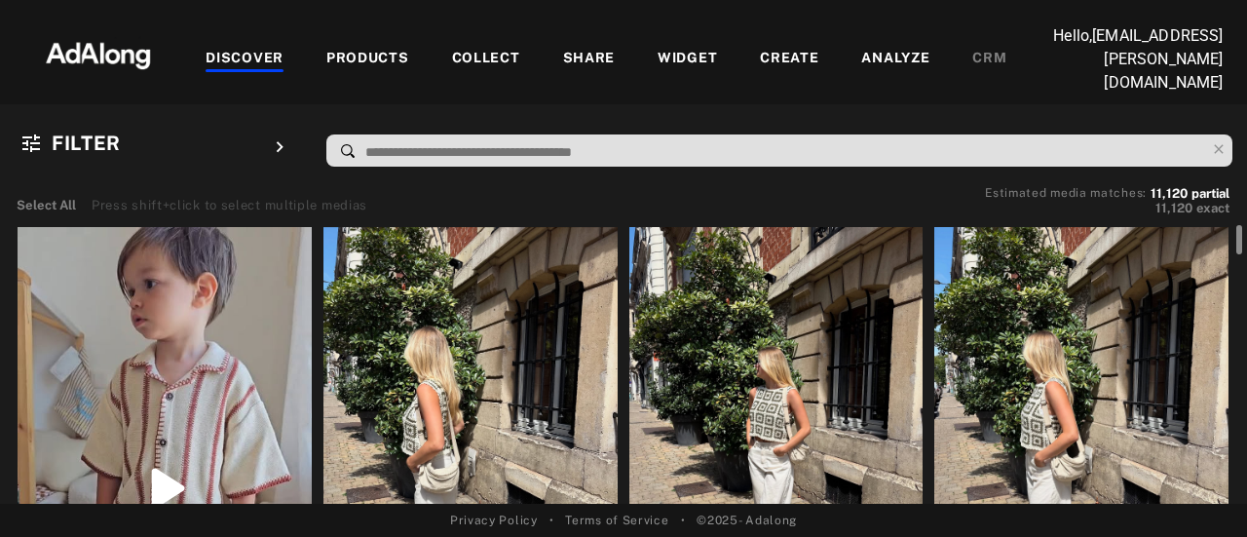
drag, startPoint x: 1239, startPoint y: 238, endPoint x: 1238, endPoint y: 62, distance: 175.4
click at [1234, 58] on div "DISCOVER PRODUCTS COLLECT SHARE WIDGET CREATE ANALYZE CRM Hello, [EMAIL_ADDRESS…" at bounding box center [623, 268] width 1247 height 537
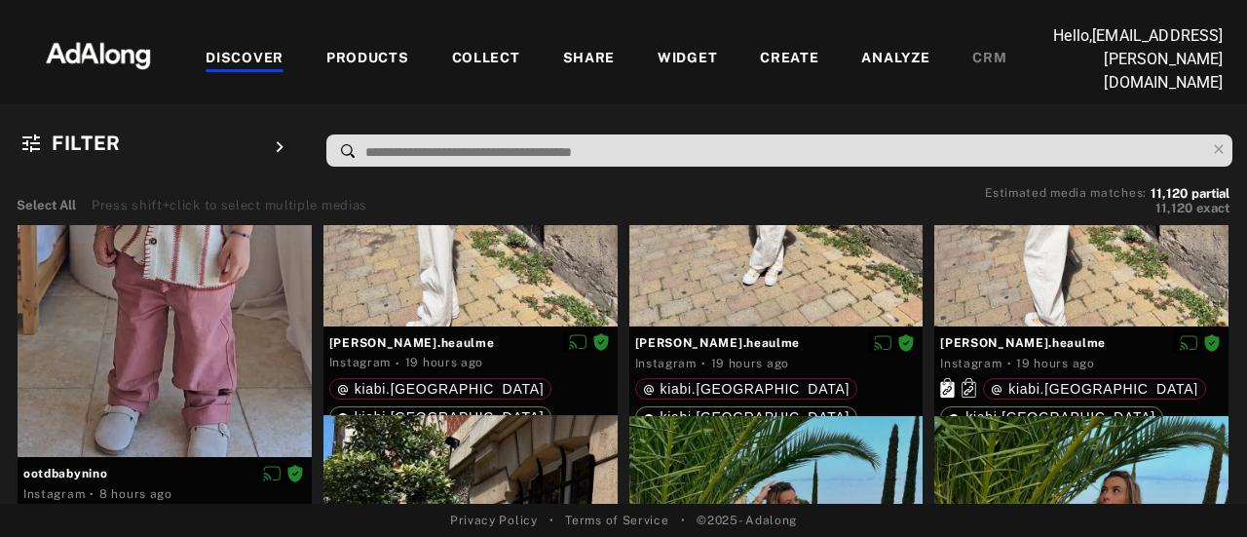
scroll to position [578, 0]
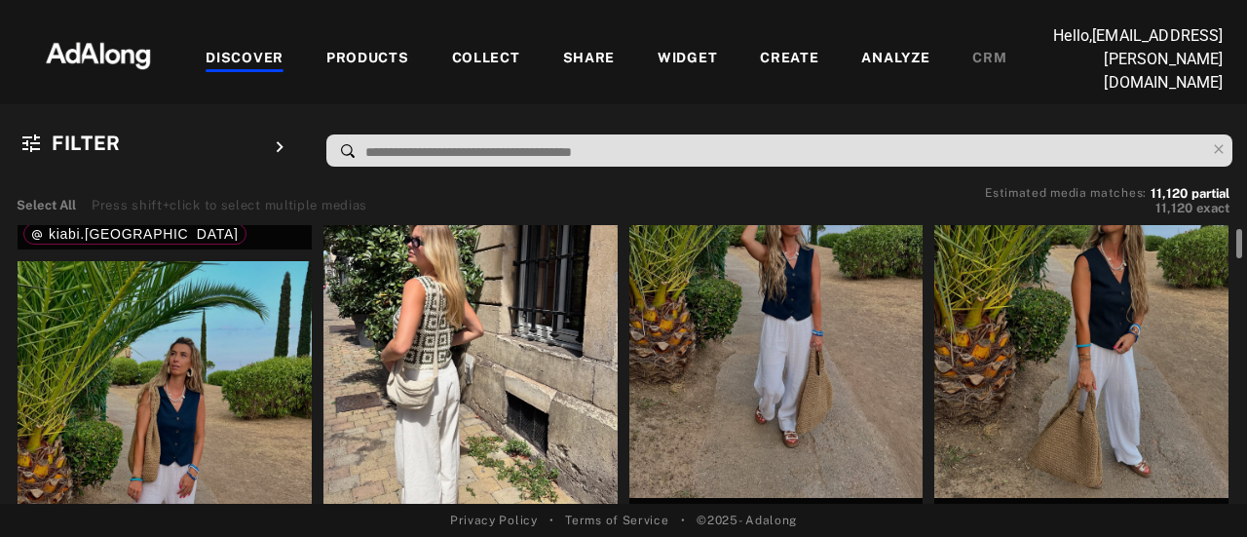
drag, startPoint x: 1242, startPoint y: 233, endPoint x: 1243, endPoint y: 267, distance: 34.1
click at [1243, 267] on div at bounding box center [1237, 367] width 15 height 285
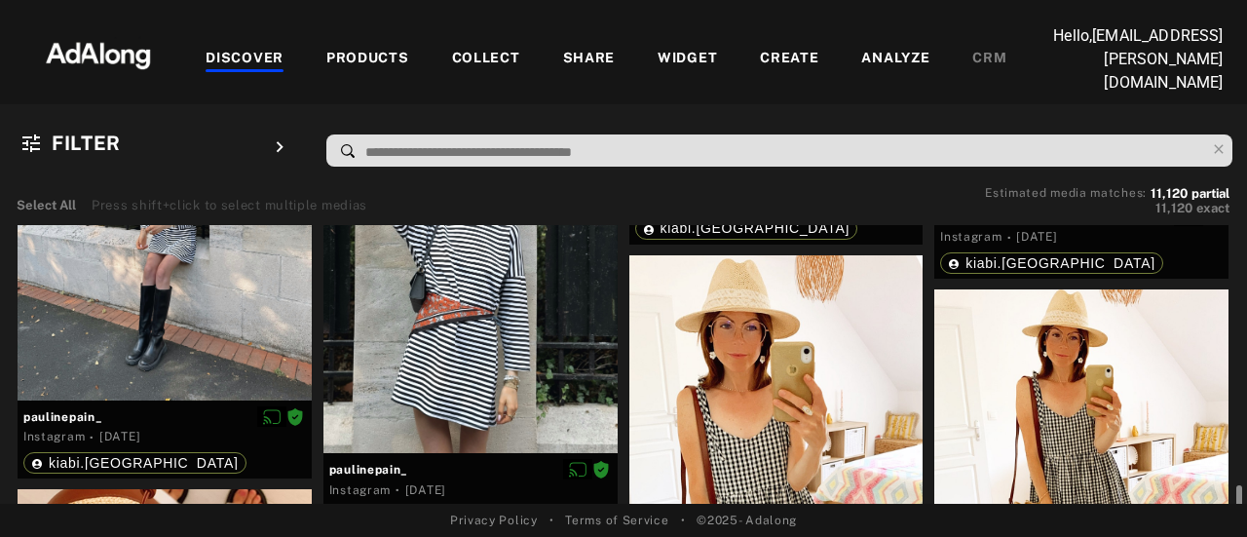
scroll to position [17460, 0]
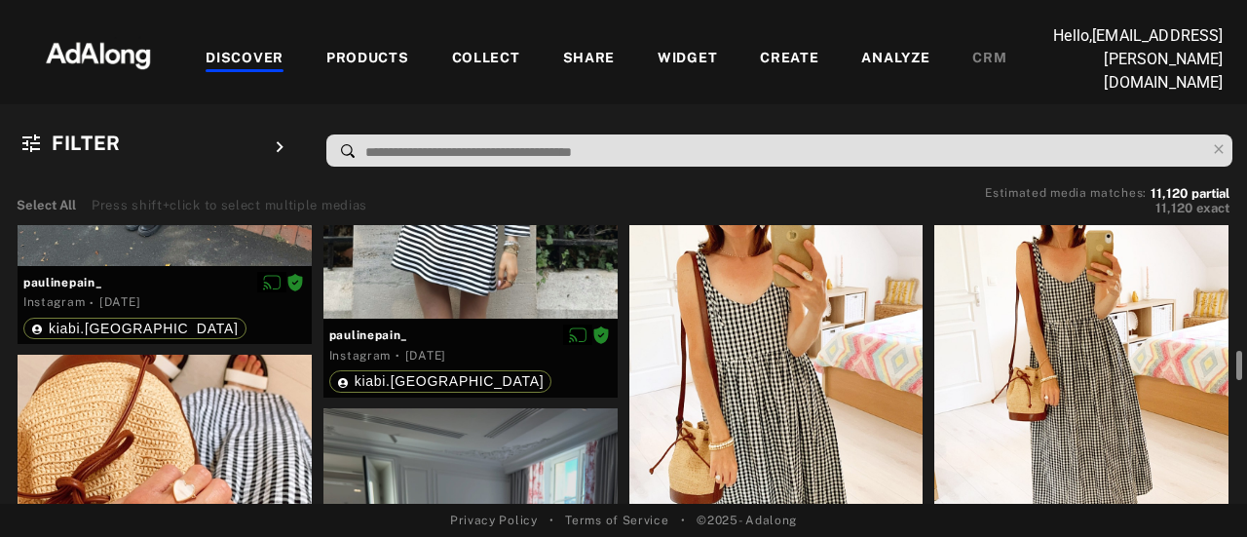
drag, startPoint x: 1238, startPoint y: 239, endPoint x: 1246, endPoint y: 360, distance: 122.0
click at [1246, 360] on div "Select All Press shift+click to select multiple medias Estimated media matches:…" at bounding box center [623, 340] width 1247 height 325
click at [754, 370] on div at bounding box center [776, 317] width 294 height 392
